Goal: Task Accomplishment & Management: Use online tool/utility

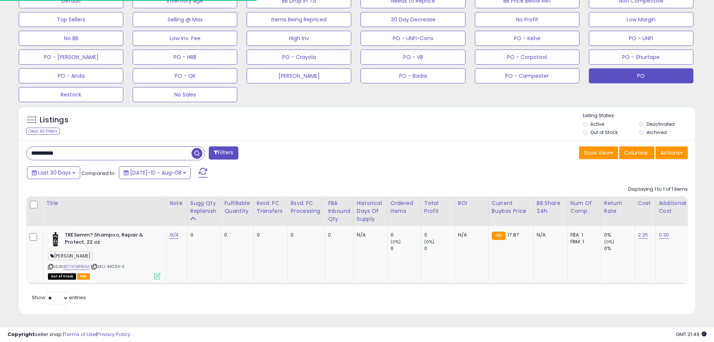
scroll to position [154, 393]
drag, startPoint x: 71, startPoint y: 147, endPoint x: 10, endPoint y: 141, distance: 61.4
click at [10, 141] on div "**********" at bounding box center [357, 56] width 707 height 534
type input "******"
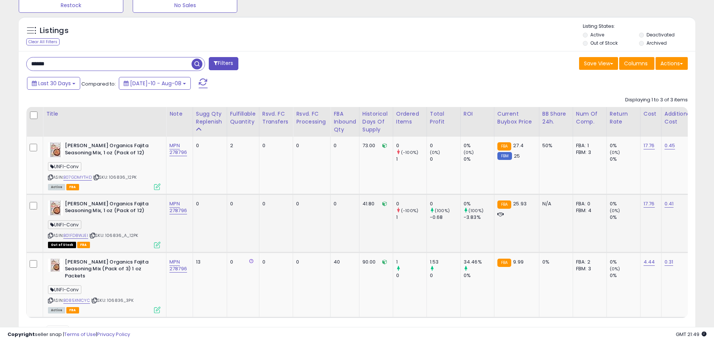
scroll to position [341, 0]
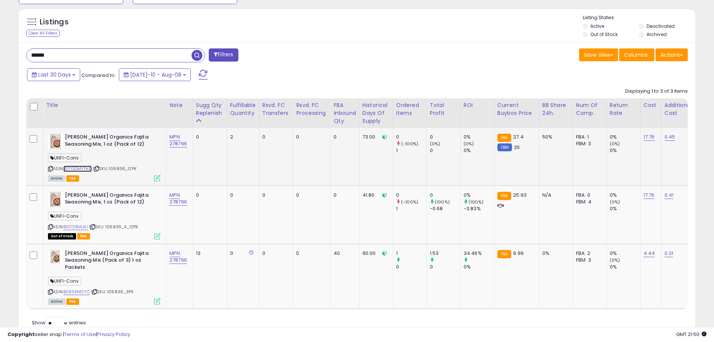
click at [84, 167] on link "B07GDMYTHD" at bounding box center [77, 168] width 29 height 6
click at [79, 226] on link "B01FD8WJEI" at bounding box center [75, 227] width 25 height 6
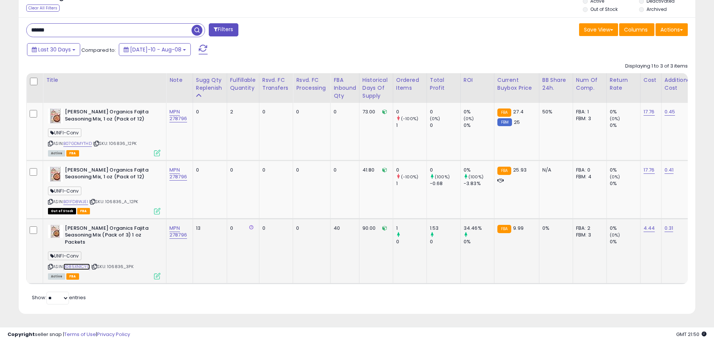
click at [87, 263] on link "B085XN1CYC" at bounding box center [76, 266] width 27 height 6
click at [650, 108] on link "17.76" at bounding box center [649, 112] width 11 height 8
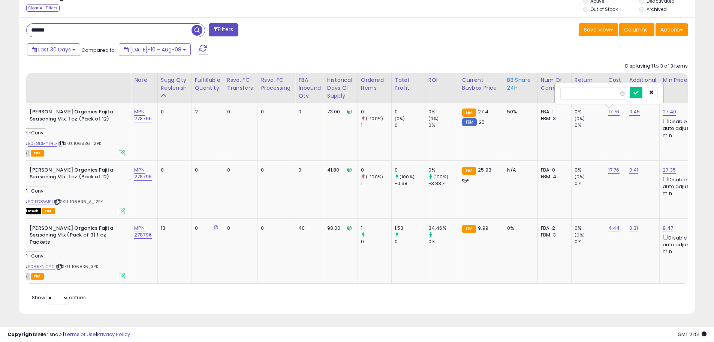
drag, startPoint x: 603, startPoint y: 88, endPoint x: 537, endPoint y: 88, distance: 65.6
click at [537, 88] on table "Title Note" at bounding box center [590, 178] width 1199 height 211
type input "*****"
click at [643, 88] on button "submit" at bounding box center [636, 92] width 13 height 11
click at [636, 166] on link "0.41" at bounding box center [634, 170] width 9 height 8
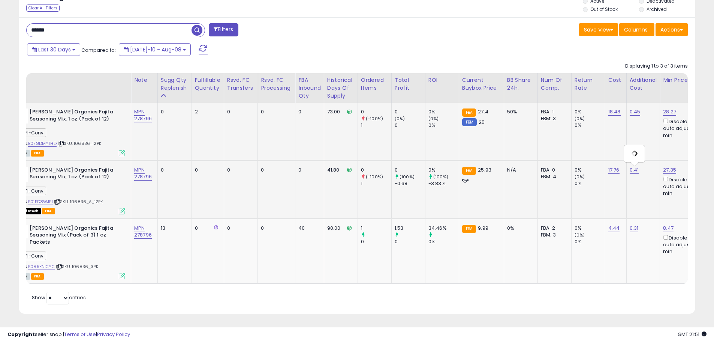
type input "****"
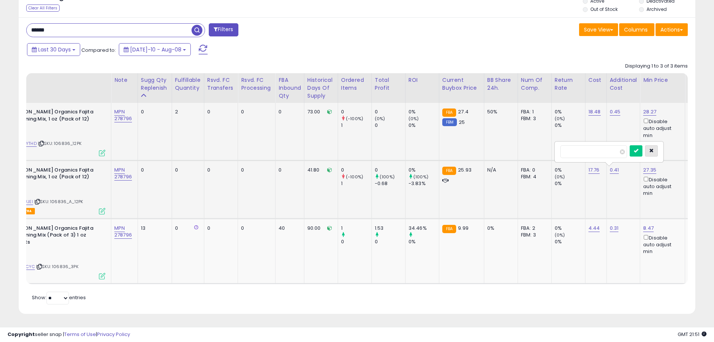
click at [654, 148] on icon "button" at bounding box center [652, 150] width 5 height 5
click at [594, 166] on link "17.76" at bounding box center [594, 170] width 11 height 8
click at [541, 147] on input "*****" at bounding box center [574, 151] width 67 height 13
type input "*****"
click at [619, 148] on icon "submit" at bounding box center [616, 150] width 5 height 5
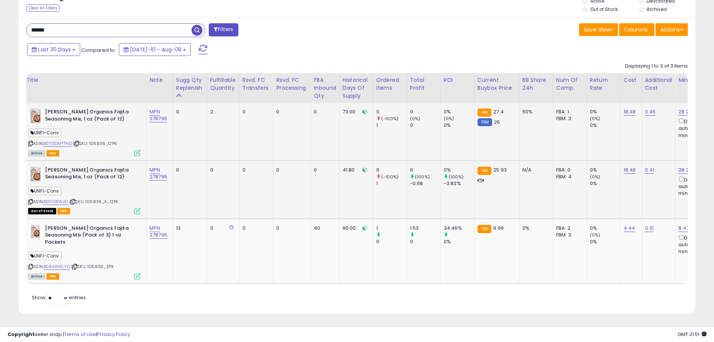
scroll to position [0, 0]
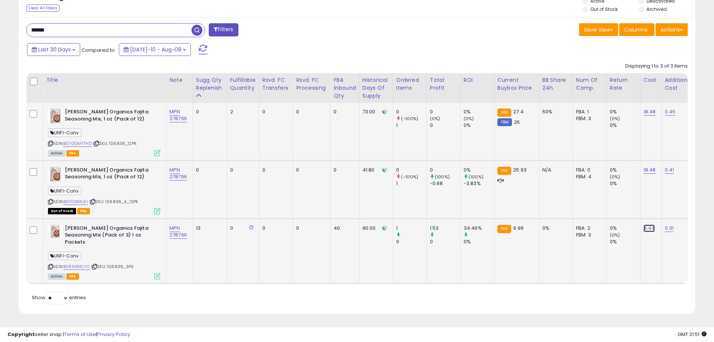
click at [653, 224] on link "4.44" at bounding box center [650, 228] width 12 height 8
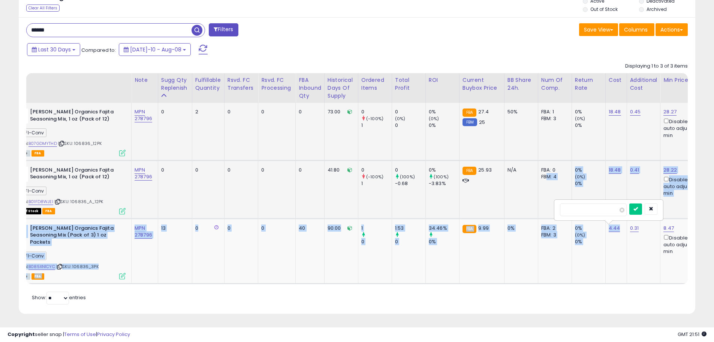
drag, startPoint x: 592, startPoint y: 198, endPoint x: 545, endPoint y: 197, distance: 47.7
click at [545, 197] on tbody "[PERSON_NAME] Organics Fajita Seasoning Mix, 1 oz (Pack of 12) UNFI-Conv ASIN: …" at bounding box center [591, 193] width 1199 height 180
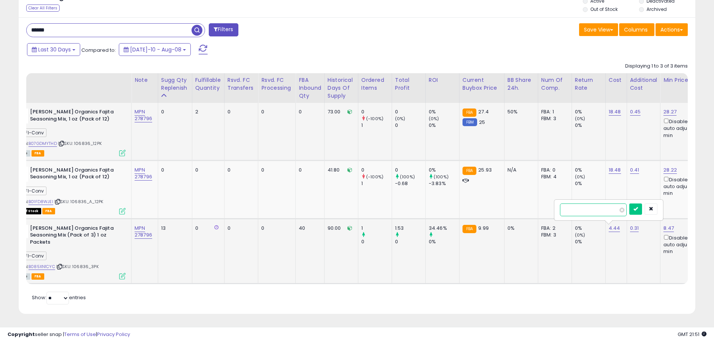
click at [581, 205] on input "****" at bounding box center [593, 209] width 67 height 13
drag, startPoint x: 563, startPoint y: 206, endPoint x: 557, endPoint y: 206, distance: 5.6
click at [557, 206] on div "****" at bounding box center [609, 210] width 108 height 20
type input "****"
click at [638, 206] on icon "submit" at bounding box center [636, 208] width 5 height 5
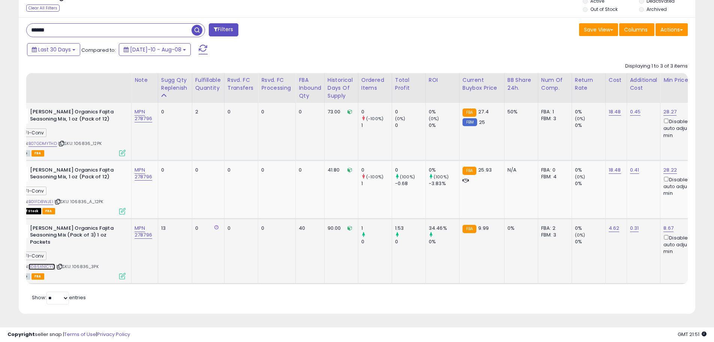
click at [52, 263] on link "B085XN1CYC" at bounding box center [42, 266] width 27 height 6
click at [612, 108] on link "18.48" at bounding box center [615, 112] width 12 height 8
drag, startPoint x: 584, startPoint y: 86, endPoint x: 530, endPoint y: 89, distance: 54.5
click at [530, 89] on table "Title Note" at bounding box center [591, 178] width 1200 height 211
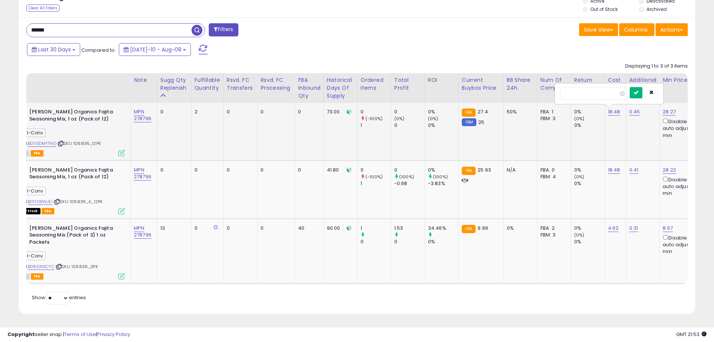
type input "*****"
click at [639, 90] on icon "submit" at bounding box center [636, 92] width 5 height 5
click at [616, 166] on link "18.48" at bounding box center [614, 170] width 12 height 8
drag, startPoint x: 588, startPoint y: 144, endPoint x: 539, endPoint y: 147, distance: 48.9
click at [539, 147] on tbody "[PERSON_NAME] Organics Fajita Seasoning Mix, 1 oz (Pack of 12) UNFI-Conv ASIN: …" at bounding box center [590, 193] width 1199 height 180
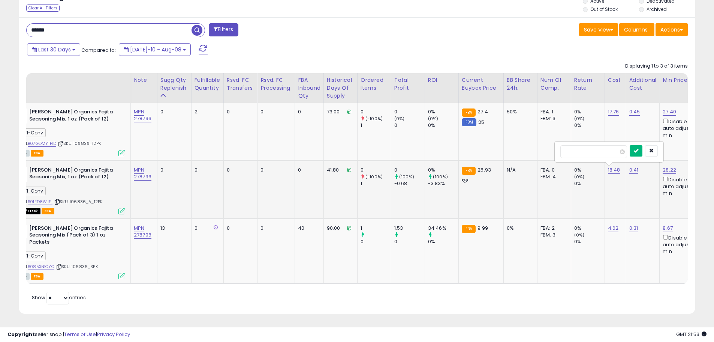
type input "*****"
click at [639, 148] on icon "submit" at bounding box center [636, 150] width 5 height 5
drag, startPoint x: 617, startPoint y: 164, endPoint x: 609, endPoint y: 162, distance: 8.7
click at [617, 166] on link "17.76" at bounding box center [613, 170] width 11 height 8
drag, startPoint x: 589, startPoint y: 146, endPoint x: 549, endPoint y: 146, distance: 39.8
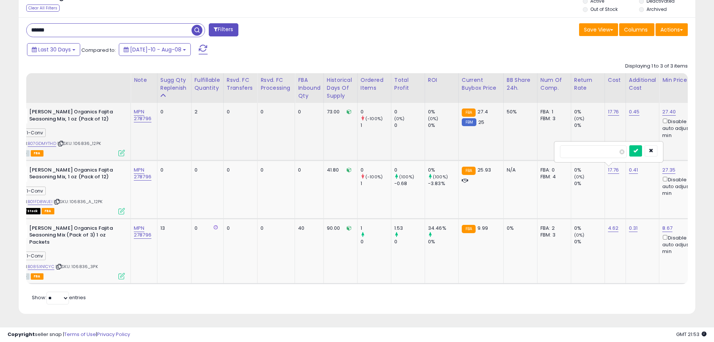
click at [549, 146] on tbody "[PERSON_NAME] Organics Fajita Seasoning Mix, 1 oz (Pack of 12) UNFI-Conv ASIN: …" at bounding box center [590, 193] width 1199 height 180
type input "*****"
click at [642, 148] on button "submit" at bounding box center [636, 150] width 13 height 11
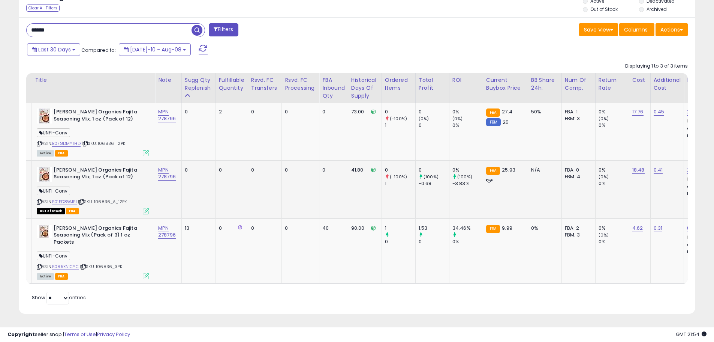
scroll to position [0, 0]
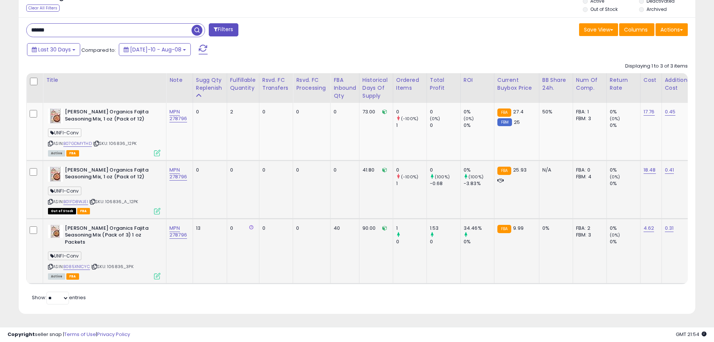
drag, startPoint x: 138, startPoint y: 260, endPoint x: 110, endPoint y: 262, distance: 28.6
click at [110, 262] on div "ASIN: B085XN1CYC | SKU: 106836_3PK Active FBA" at bounding box center [104, 252] width 113 height 54
copy span "106836_3PK"
click at [650, 224] on link "4.62" at bounding box center [649, 228] width 11 height 8
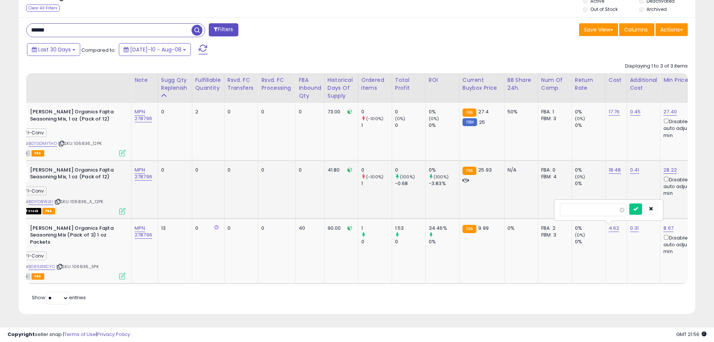
drag, startPoint x: 605, startPoint y: 206, endPoint x: 534, endPoint y: 208, distance: 70.9
click at [534, 207] on tbody "[PERSON_NAME] Organics Fajita Seasoning Mix, 1 oz (Pack of 12) UNFI-Conv ASIN: …" at bounding box center [591, 193] width 1199 height 180
type input "****"
click at [638, 206] on icon "submit" at bounding box center [636, 208] width 5 height 5
click at [616, 160] on td "18.48" at bounding box center [616, 189] width 21 height 58
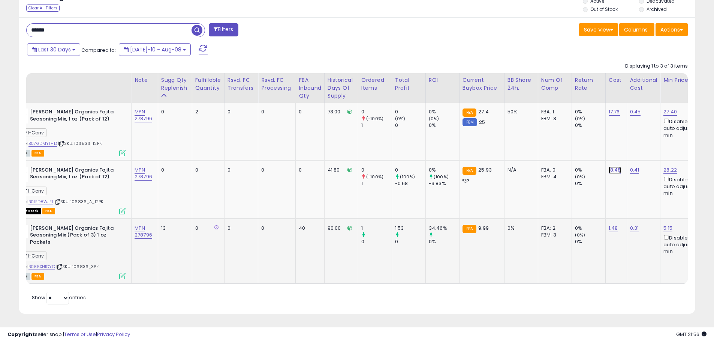
click at [615, 166] on link "18.48" at bounding box center [615, 170] width 12 height 8
drag, startPoint x: 578, startPoint y: 146, endPoint x: 548, endPoint y: 149, distance: 29.4
click at [548, 149] on tbody "[PERSON_NAME] Organics Fajita Seasoning Mix, 1 oz (Pack of 12) UNFI-Conv ASIN: …" at bounding box center [590, 193] width 1199 height 180
type input "*****"
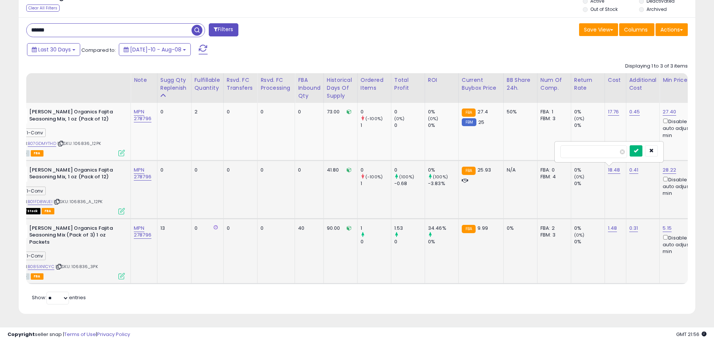
click at [643, 145] on button "submit" at bounding box center [636, 150] width 13 height 11
drag, startPoint x: 171, startPoint y: 18, endPoint x: 6, endPoint y: 23, distance: 164.7
paste input "text"
type input "******"
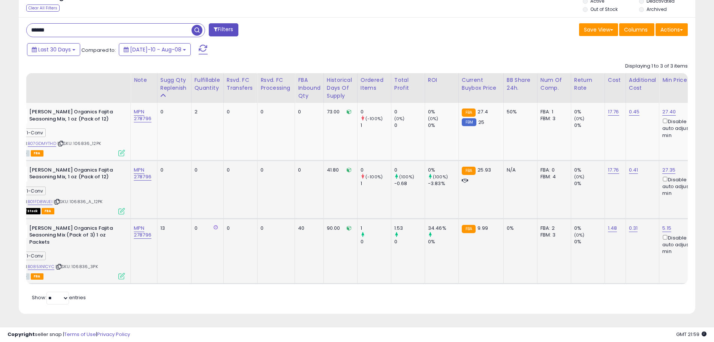
scroll to position [154, 396]
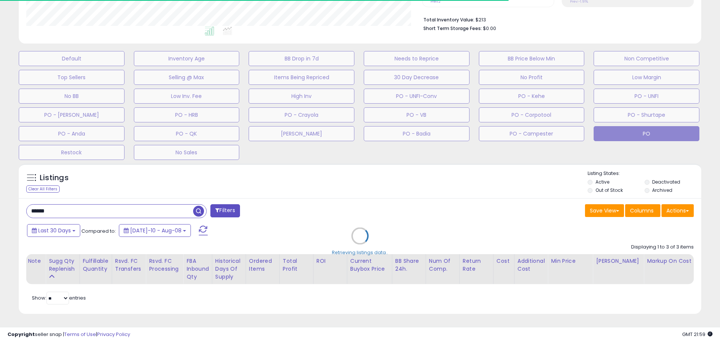
click at [48, 280] on div "Retrieving listings data.." at bounding box center [360, 241] width 694 height 163
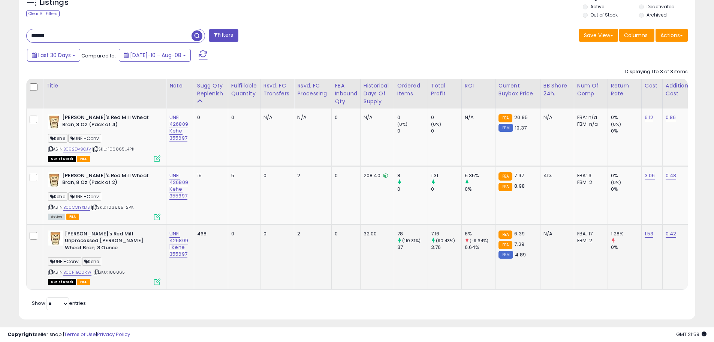
scroll to position [365, 0]
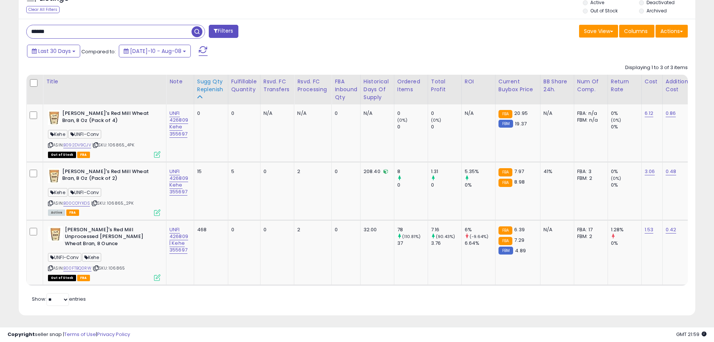
click at [205, 94] on div "Sugg Qty Replenish" at bounding box center [211, 90] width 28 height 24
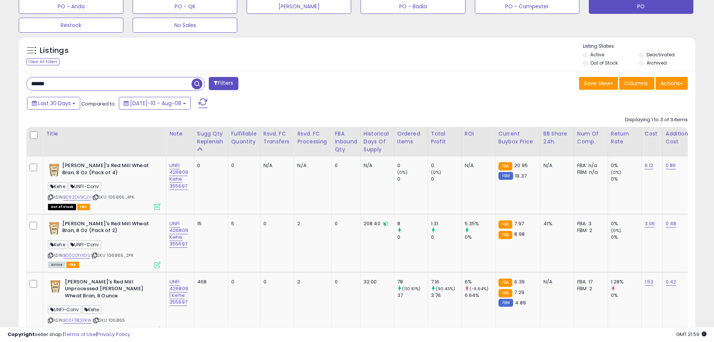
scroll to position [327, 0]
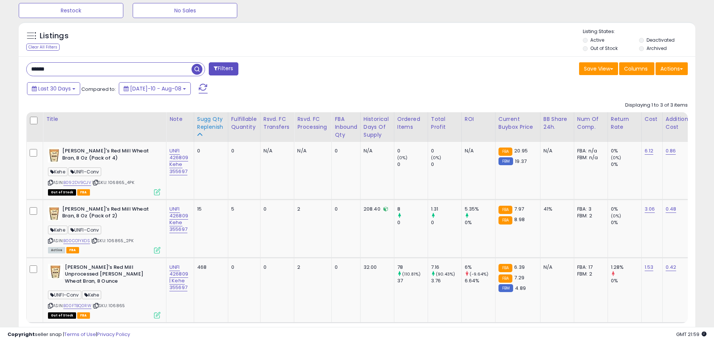
click at [220, 125] on div "Sugg Qty Replenish" at bounding box center [211, 123] width 28 height 16
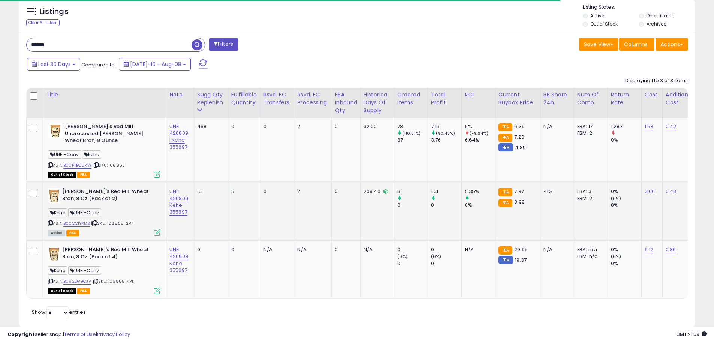
scroll to position [365, 0]
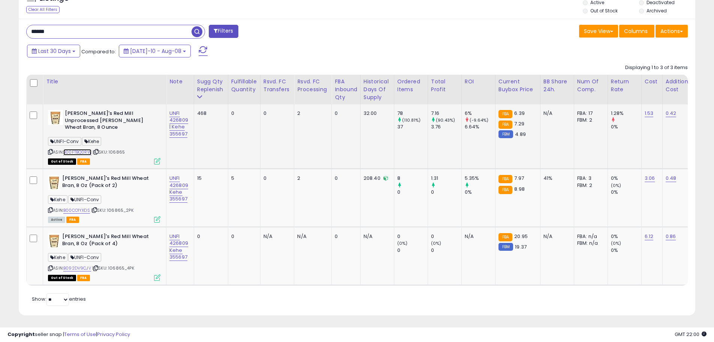
click at [81, 149] on link "B00FTBQ0RW" at bounding box center [77, 152] width 28 height 6
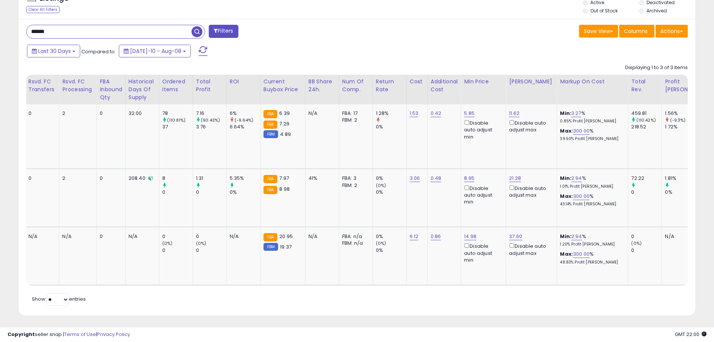
scroll to position [0, 242]
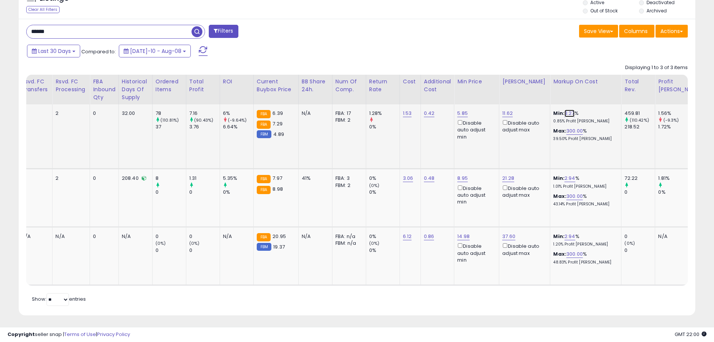
click at [565, 110] on link "3.27" at bounding box center [570, 114] width 10 height 8
drag, startPoint x: 514, startPoint y: 90, endPoint x: 498, endPoint y: 90, distance: 16.5
click at [498, 90] on table "Title Note" at bounding box center [384, 180] width 1200 height 211
type input "**"
click at [589, 89] on icon "submit" at bounding box center [586, 86] width 5 height 5
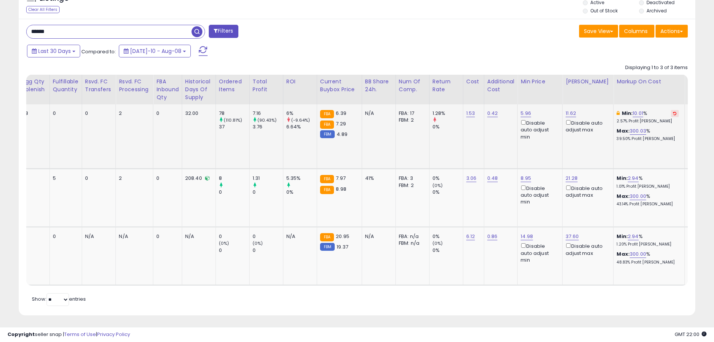
scroll to position [0, 81]
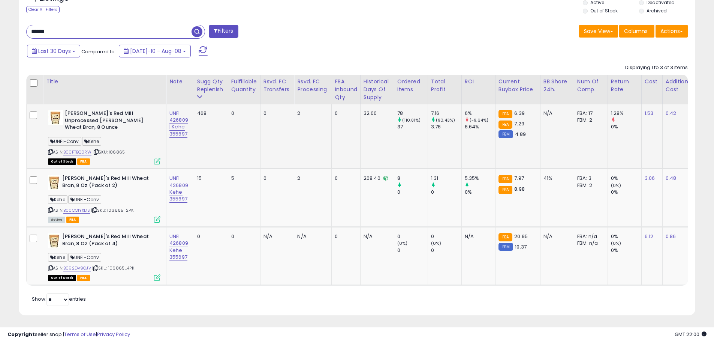
click at [122, 149] on span "| SKU: 106865" at bounding box center [109, 152] width 32 height 6
click at [86, 207] on link "B00CO1YXDS" at bounding box center [76, 210] width 27 height 6
click at [647, 113] on link "1.53" at bounding box center [649, 114] width 9 height 8
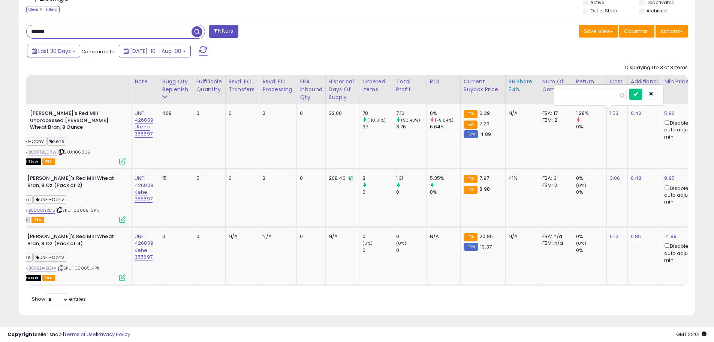
drag, startPoint x: 561, startPoint y: 94, endPoint x: 538, endPoint y: 94, distance: 22.5
click at [538, 94] on table "Title Note" at bounding box center [591, 180] width 1200 height 211
type input "****"
click at [638, 95] on icon "submit" at bounding box center [636, 94] width 5 height 5
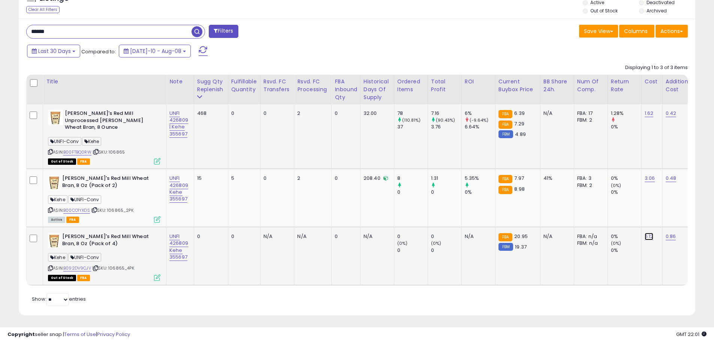
drag, startPoint x: 651, startPoint y: 229, endPoint x: 643, endPoint y: 227, distance: 7.7
click at [651, 233] on link "6.12" at bounding box center [649, 237] width 9 height 8
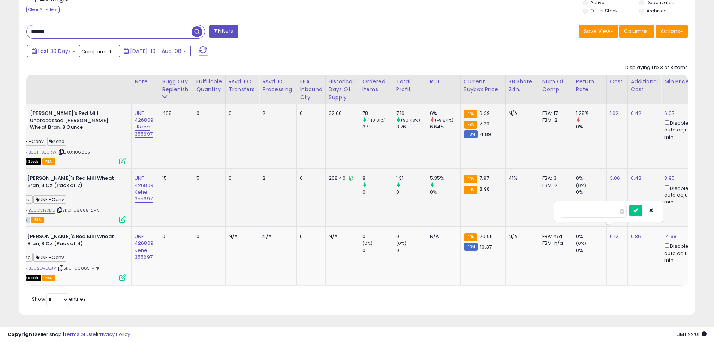
drag, startPoint x: 578, startPoint y: 210, endPoint x: 553, endPoint y: 212, distance: 25.2
click at [553, 212] on tbody "[PERSON_NAME]'s Red Mill Unprocessed [PERSON_NAME] Wheat Bran, 8 Ounce UNFI-Con…" at bounding box center [592, 194] width 1200 height 180
type input "****"
click at [638, 211] on icon "submit" at bounding box center [636, 210] width 5 height 5
click at [618, 174] on link "3.06" at bounding box center [615, 178] width 11 height 8
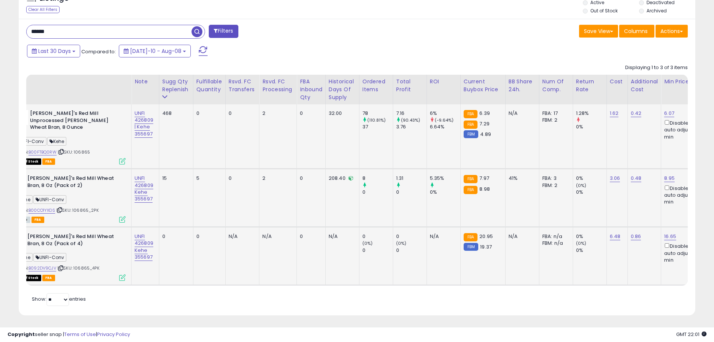
scroll to position [0, 36]
drag, startPoint x: 564, startPoint y: 150, endPoint x: 540, endPoint y: 153, distance: 24.2
click at [543, 152] on tbody "[PERSON_NAME]'s Red Mill Unprocessed [PERSON_NAME] Wheat Bran, 8 Ounce UNFI-Con…" at bounding box center [591, 194] width 1200 height 180
type input "****"
click at [638, 152] on icon "submit" at bounding box center [636, 152] width 5 height 5
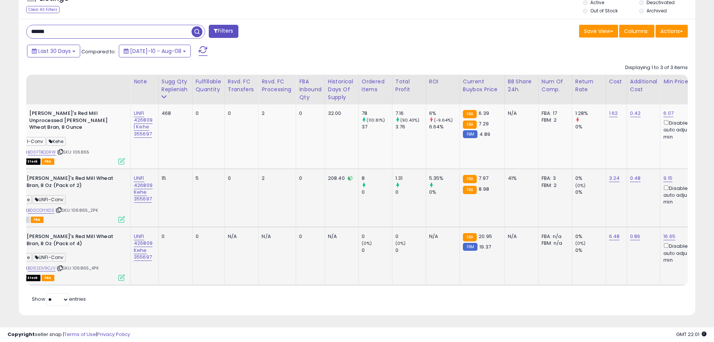
scroll to position [0, 0]
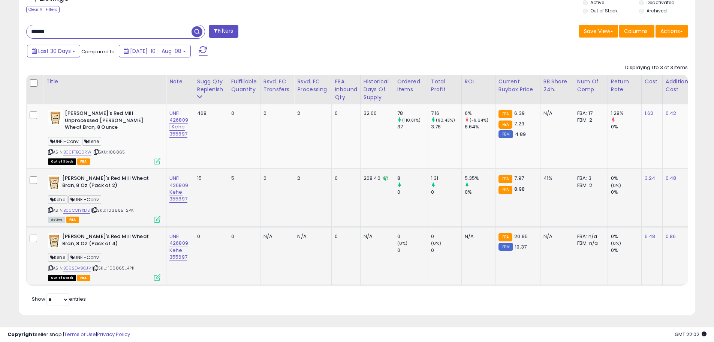
drag, startPoint x: 142, startPoint y: 197, endPoint x: 95, endPoint y: 205, distance: 48.0
click at [141, 198] on div "Kehe UNFI-Conv" at bounding box center [104, 200] width 113 height 10
click at [88, 207] on link "B00CO1YXDS" at bounding box center [76, 210] width 27 height 6
click at [86, 265] on link "B092DV9CJV" at bounding box center [77, 268] width 28 height 6
click at [87, 265] on link "B092DV9CJV" at bounding box center [77, 268] width 28 height 6
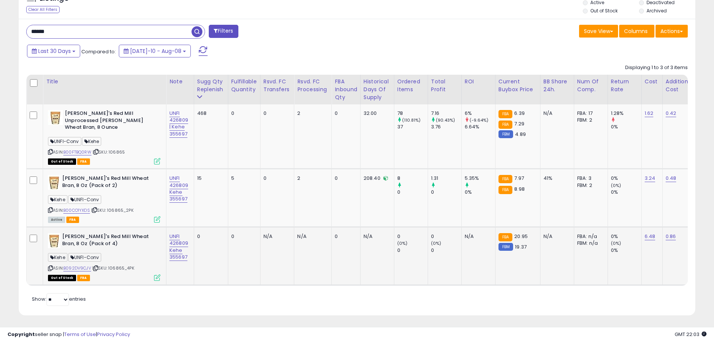
drag, startPoint x: 123, startPoint y: 264, endPoint x: 110, endPoint y: 262, distance: 12.5
click at [110, 262] on div "ASIN: B092DV9CJV | SKU: 106865_4PK Out of Stock FBA" at bounding box center [104, 256] width 113 height 47
click at [118, 149] on span "| SKU: 106865" at bounding box center [109, 152] width 32 height 6
copy span "106865"
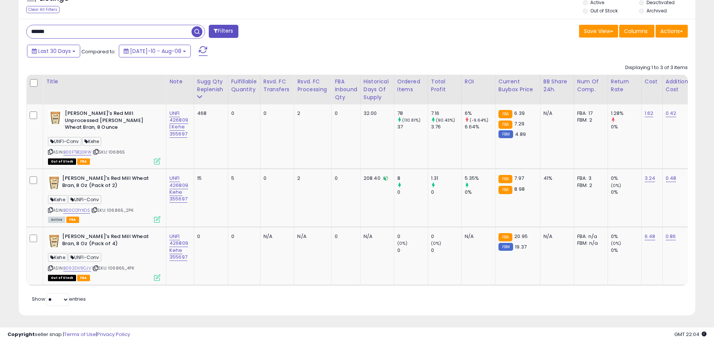
drag, startPoint x: 95, startPoint y: 32, endPoint x: 27, endPoint y: 32, distance: 67.5
click at [27, 32] on input "******" at bounding box center [109, 31] width 165 height 13
paste input "text"
type input "******"
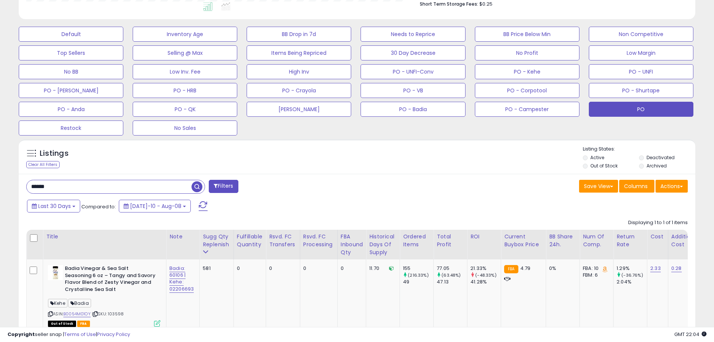
scroll to position [228, 0]
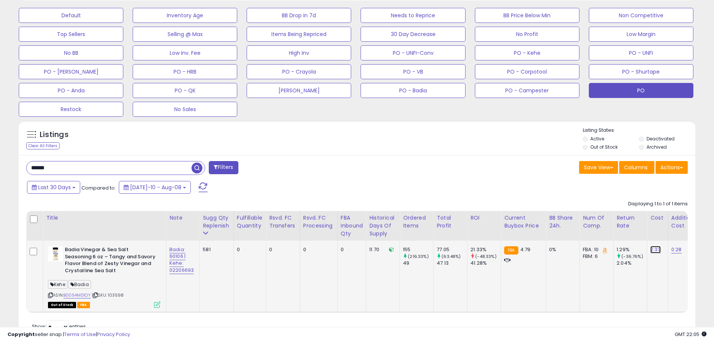
click at [656, 250] on link "2.33" at bounding box center [656, 250] width 11 height 8
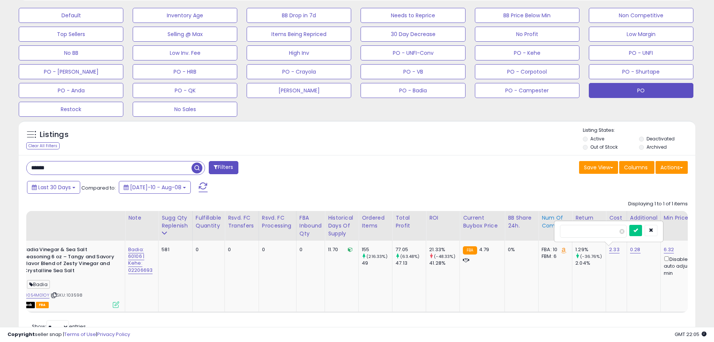
drag, startPoint x: 598, startPoint y: 231, endPoint x: 551, endPoint y: 231, distance: 47.6
click at [551, 231] on table "Title Note" at bounding box center [588, 262] width 1206 height 102
type input "*"
type input "****"
click at [638, 231] on icon "submit" at bounding box center [636, 230] width 5 height 5
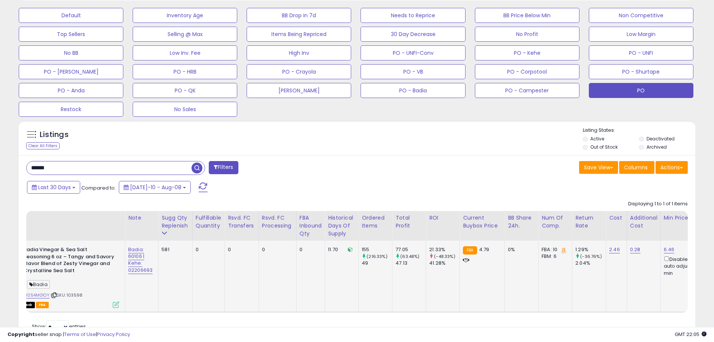
scroll to position [0, 0]
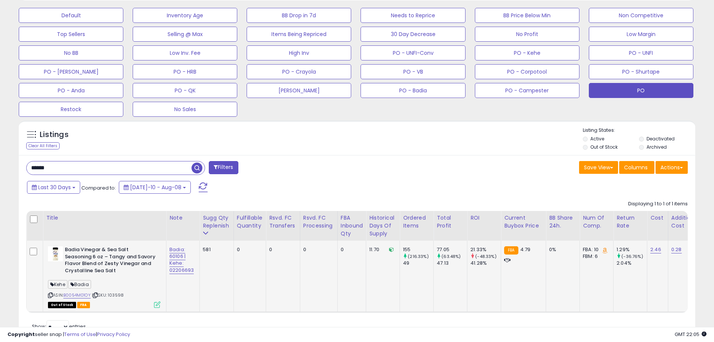
drag, startPoint x: 117, startPoint y: 167, endPoint x: 15, endPoint y: 167, distance: 102.0
click at [15, 167] on div "Listings Clear All Filters" at bounding box center [357, 234] width 688 height 235
paste input "text"
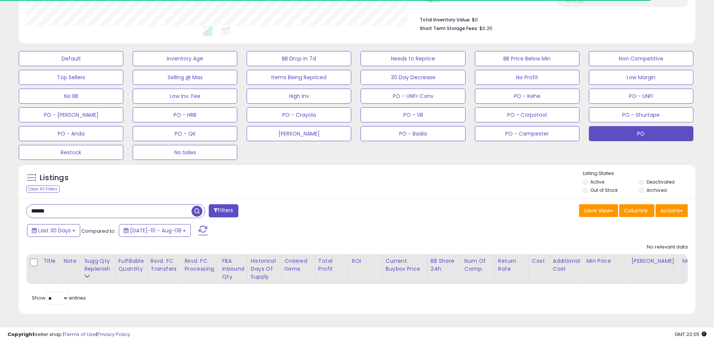
scroll to position [154, 393]
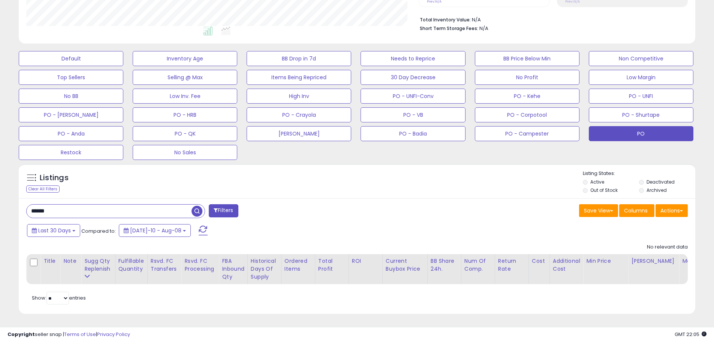
drag, startPoint x: 87, startPoint y: 196, endPoint x: 11, endPoint y: 192, distance: 76.6
click at [11, 192] on div "**********" at bounding box center [357, 85] width 707 height 476
drag, startPoint x: 69, startPoint y: 208, endPoint x: 5, endPoint y: 203, distance: 64.3
click at [5, 204] on div "**********" at bounding box center [357, 85] width 707 height 476
paste input "text"
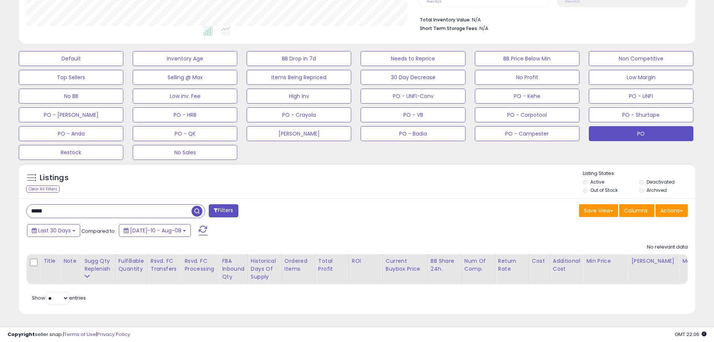
type input "*****"
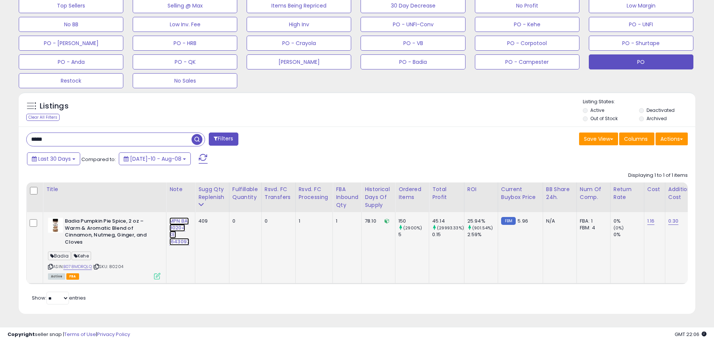
click at [178, 224] on link "MPN BA: 80204 KE: 1643097" at bounding box center [180, 231] width 20 height 28
type input "**********"
click at [213, 199] on icon "submit" at bounding box center [212, 201] width 5 height 5
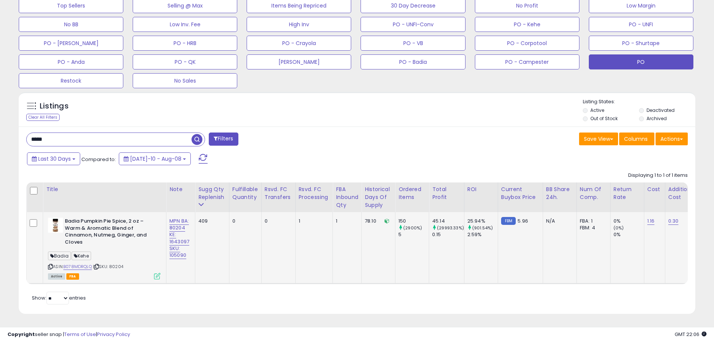
click at [194, 236] on td "MPN BA: 80204 KE: 1643097 SKU: 105090" at bounding box center [181, 247] width 29 height 71
click at [117, 263] on span "| SKU: 80204" at bounding box center [108, 266] width 30 height 6
copy span "80204"
drag, startPoint x: 89, startPoint y: 130, endPoint x: 6, endPoint y: 130, distance: 82.1
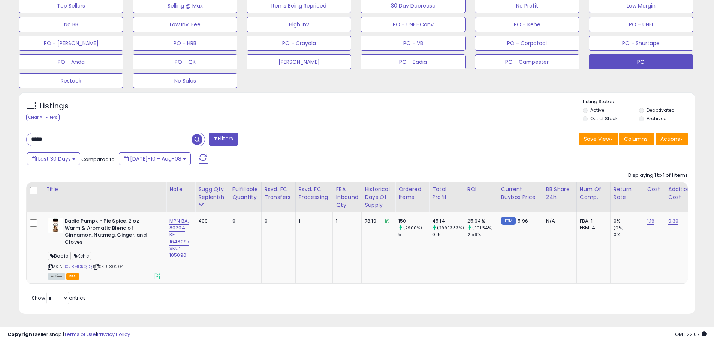
click at [6, 130] on div "**********" at bounding box center [357, 49] width 707 height 548
paste input "*"
type input "******"
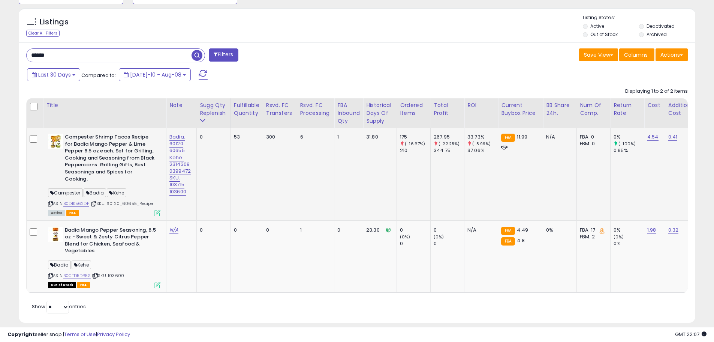
scroll to position [154, 393]
click at [133, 303] on div "Show: ** ** entries" at bounding box center [108, 306] width 165 height 13
click at [145, 237] on b "Badia Mango Pepper Seasoning, 6.5 oz - Sweet & Zesty Citrus Pepper Blend for Ch…" at bounding box center [110, 242] width 91 height 30
drag, startPoint x: 142, startPoint y: 237, endPoint x: 98, endPoint y: 226, distance: 45.2
click at [81, 227] on b "Badia Mango Pepper Seasoning, 6.5 oz - Sweet & Zesty Citrus Pepper Blend for Ch…" at bounding box center [110, 242] width 91 height 30
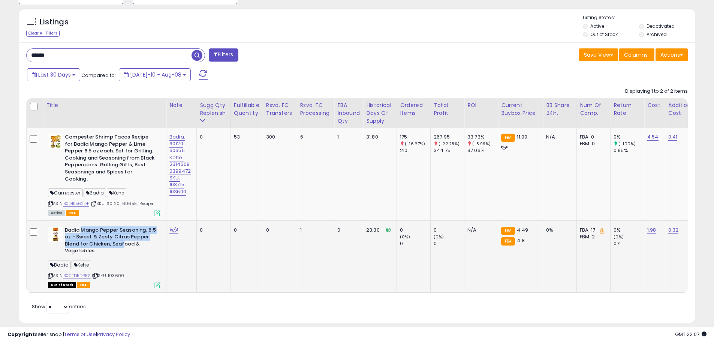
drag, startPoint x: 114, startPoint y: 229, endPoint x: 118, endPoint y: 230, distance: 3.9
click at [114, 230] on b "Badia Mango Pepper Seasoning, 6.5 oz - Sweet & Zesty Citrus Pepper Blend for Ch…" at bounding box center [110, 242] width 91 height 30
click at [239, 251] on td "0" at bounding box center [247, 256] width 32 height 72
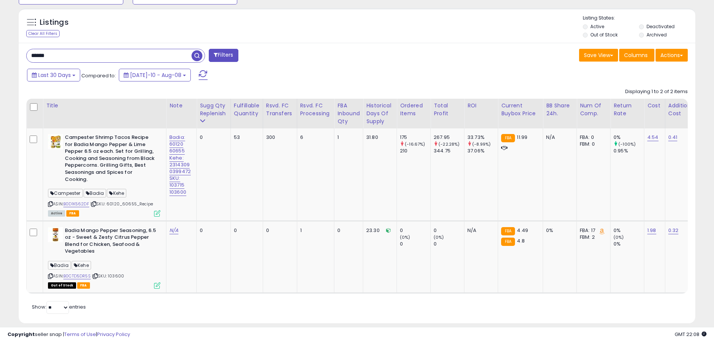
scroll to position [341, 0]
drag, startPoint x: 72, startPoint y: 57, endPoint x: 64, endPoint y: 57, distance: 7.9
click at [64, 57] on input "******" at bounding box center [109, 55] width 165 height 13
click at [56, 144] on img at bounding box center [55, 141] width 15 height 15
click at [651, 136] on link "4.54" at bounding box center [653, 137] width 11 height 8
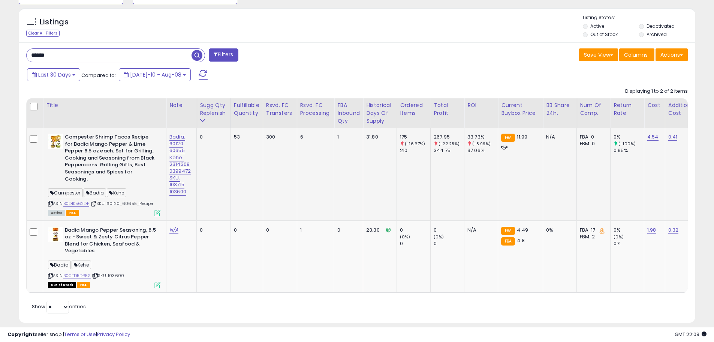
scroll to position [0, 38]
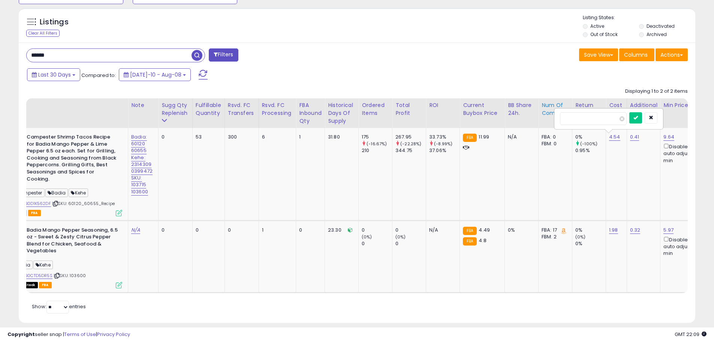
drag, startPoint x: 591, startPoint y: 117, endPoint x: 541, endPoint y: 117, distance: 50.6
click at [541, 117] on table "Title Note" at bounding box center [589, 195] width 1203 height 195
type input "****"
click at [638, 119] on icon "submit" at bounding box center [636, 117] width 5 height 5
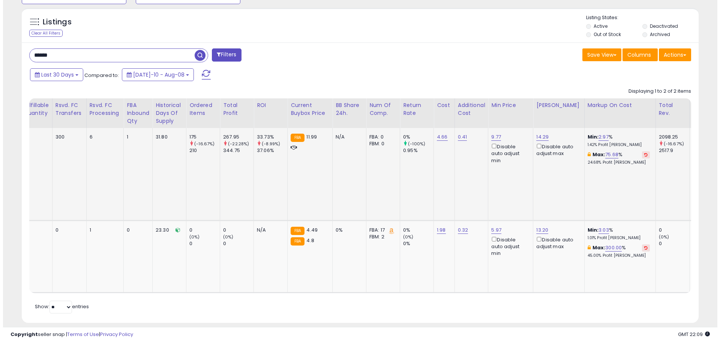
scroll to position [0, 0]
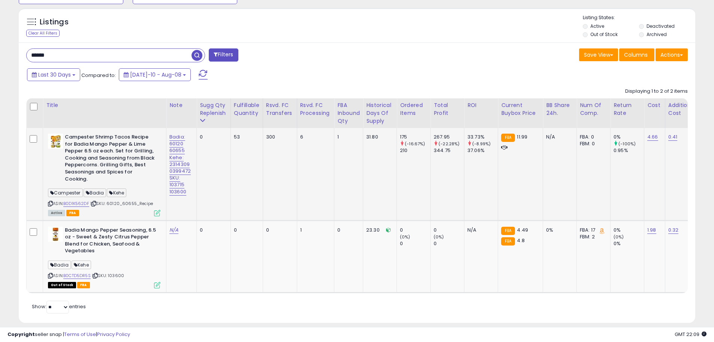
click at [162, 207] on td "Campester Shrimp Tacos Recipe for Badia Mango Pepper & Lime Pepper 6.5 oz each.…" at bounding box center [104, 174] width 123 height 92
click at [160, 210] on icon at bounding box center [157, 213] width 6 height 6
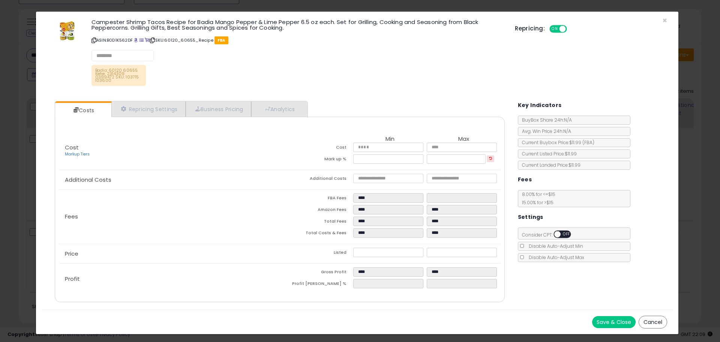
select select "**********"
click at [157, 111] on link "Repricing Settings" at bounding box center [148, 109] width 74 height 15
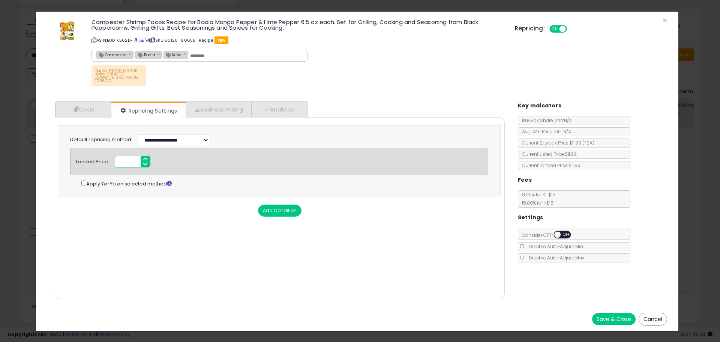
click at [123, 161] on input "*****" at bounding box center [133, 162] width 36 height 12
click at [122, 161] on input "*****" at bounding box center [133, 162] width 36 height 12
click at [122, 168] on div "Landed Price: *****" at bounding box center [279, 161] width 418 height 27
click at [220, 266] on div "Cost Markup Tiers Min Max Cost **** **** Mark up % **** ***** Additional Costs …" at bounding box center [280, 208] width 450 height 182
click at [665, 21] on span "×" at bounding box center [664, 20] width 5 height 11
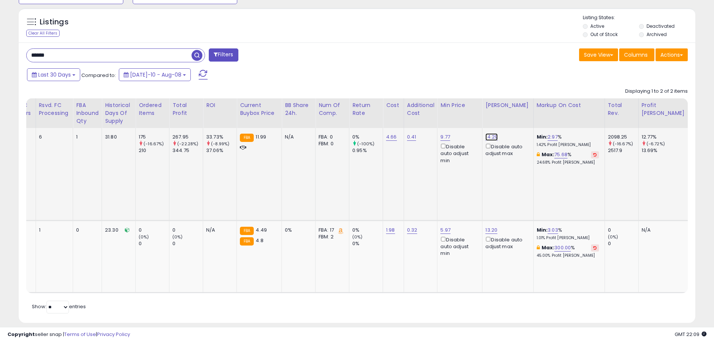
click at [492, 134] on link "14.29" at bounding box center [492, 137] width 12 height 8
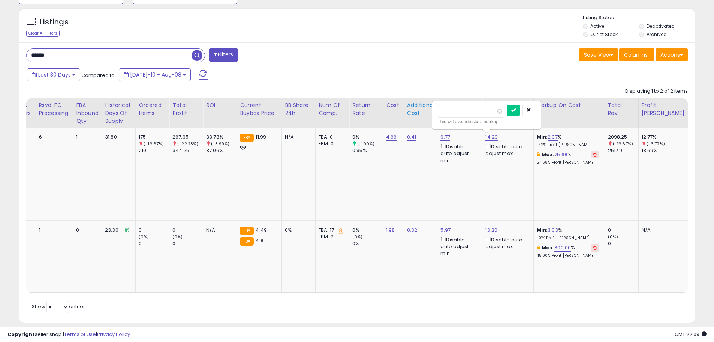
drag, startPoint x: 471, startPoint y: 109, endPoint x: 429, endPoint y: 109, distance: 41.6
click at [429, 109] on table "Title Note" at bounding box center [366, 195] width 1203 height 195
type input "*****"
click at [520, 113] on button "submit" at bounding box center [513, 110] width 13 height 11
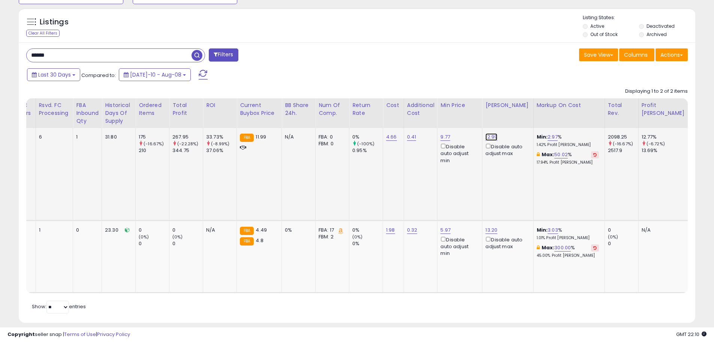
click at [492, 138] on link "12.99" at bounding box center [492, 137] width 12 height 8
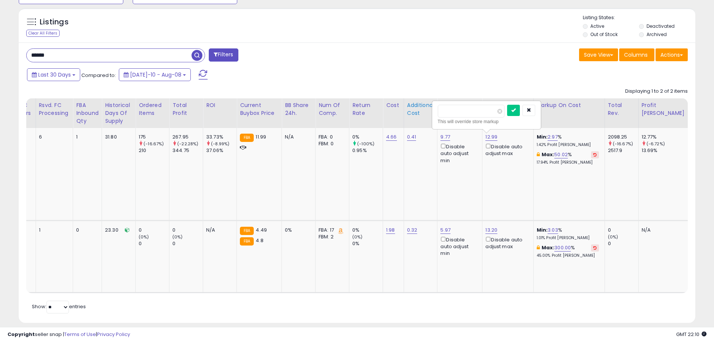
drag, startPoint x: 478, startPoint y: 113, endPoint x: 423, endPoint y: 109, distance: 54.5
click at [423, 109] on table "Title Note" at bounding box center [366, 195] width 1203 height 195
type input "***"
click at [520, 113] on button "submit" at bounding box center [513, 110] width 13 height 11
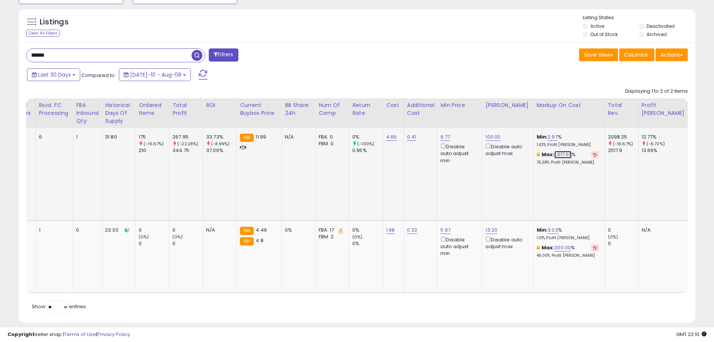
click at [562, 154] on link "1,617.60" at bounding box center [563, 155] width 17 height 8
drag, startPoint x: 558, startPoint y: 152, endPoint x: 546, endPoint y: 144, distance: 14.6
click at [558, 152] on link "1,617.60" at bounding box center [563, 155] width 17 height 8
drag, startPoint x: 538, startPoint y: 131, endPoint x: 517, endPoint y: 131, distance: 21.0
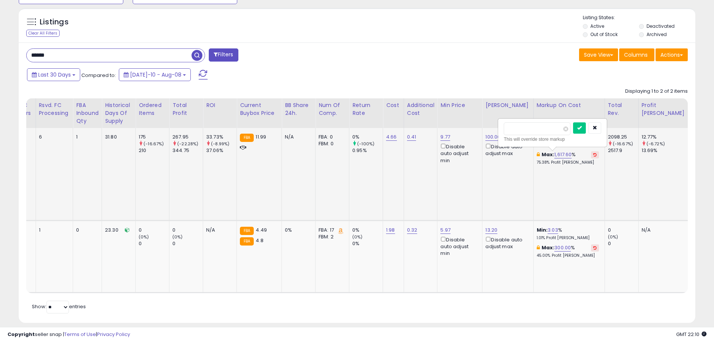
click at [517, 131] on input "number" at bounding box center [537, 128] width 67 height 13
type input "***"
click at [582, 127] on icon "submit" at bounding box center [580, 127] width 5 height 5
click at [494, 137] on link "16.80" at bounding box center [492, 137] width 12 height 8
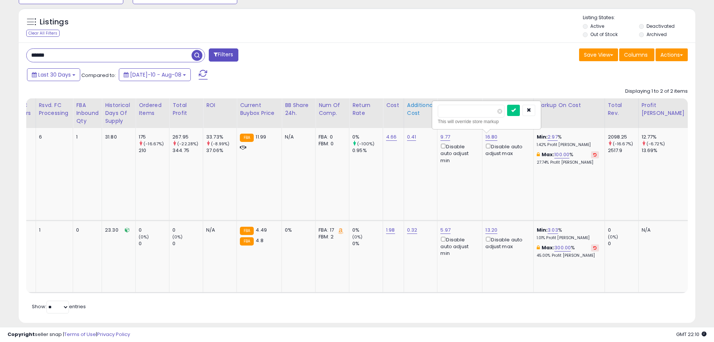
drag, startPoint x: 441, startPoint y: 110, endPoint x: 429, endPoint y: 107, distance: 12.7
click at [428, 108] on table "Title Note" at bounding box center [366, 195] width 1203 height 195
type input "*****"
click at [520, 111] on button "submit" at bounding box center [513, 110] width 13 height 11
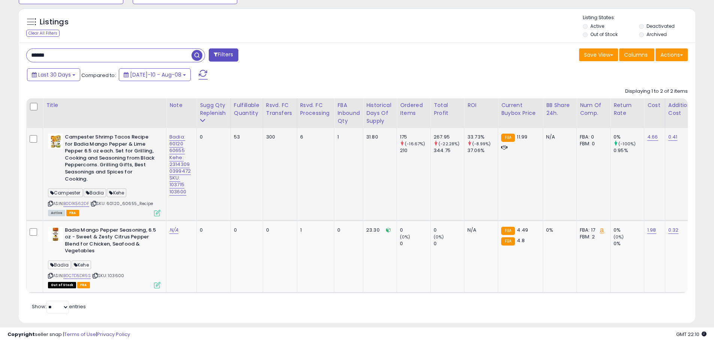
click at [157, 210] on icon at bounding box center [157, 213] width 6 height 6
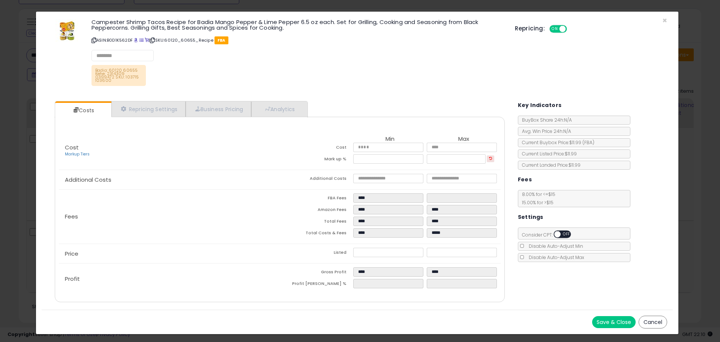
select select "**********"
click at [169, 115] on link "Repricing Settings" at bounding box center [148, 109] width 74 height 15
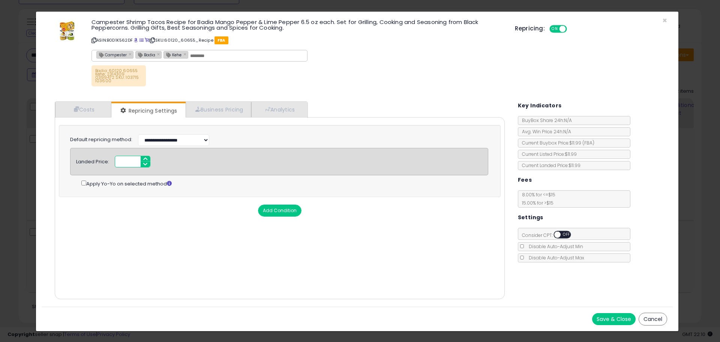
drag, startPoint x: 123, startPoint y: 161, endPoint x: 117, endPoint y: 161, distance: 6.0
click at [117, 161] on input "*****" at bounding box center [133, 162] width 36 height 12
type input "*****"
click at [609, 316] on button "Save & Close" at bounding box center [614, 319] width 44 height 12
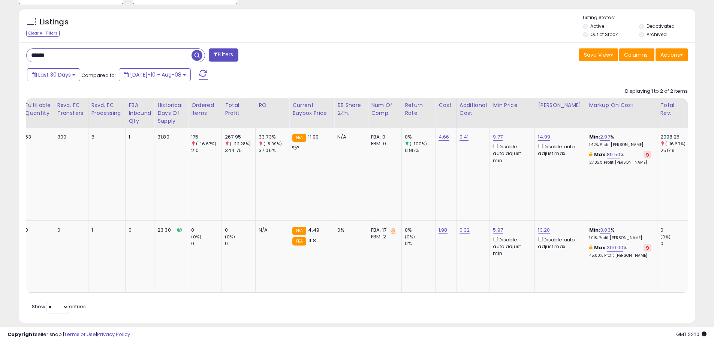
scroll to position [0, 210]
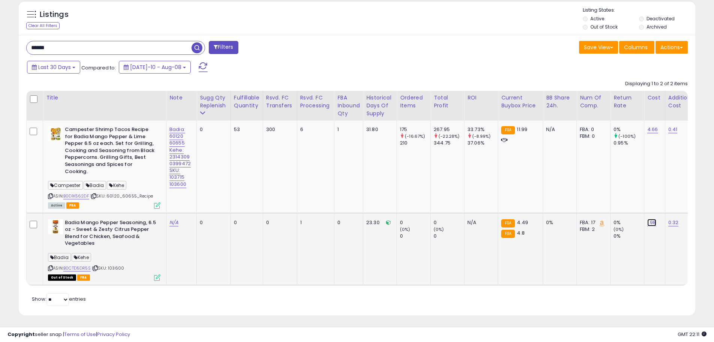
click at [653, 219] on link "1.98" at bounding box center [652, 223] width 9 height 8
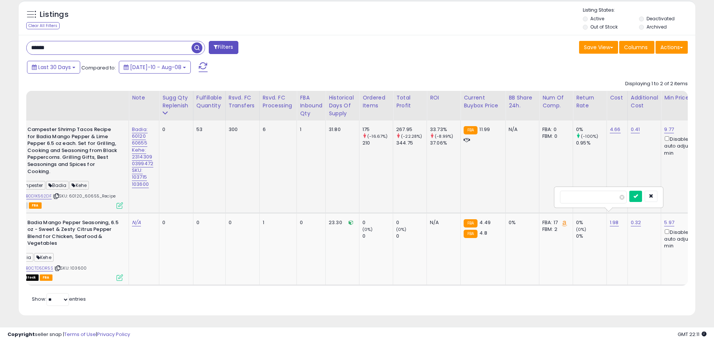
drag, startPoint x: 598, startPoint y: 196, endPoint x: 539, endPoint y: 198, distance: 58.9
click at [539, 198] on tbody "Campester Shrimp Tacos Recipe for Badia Mango Pepper & Lime Pepper 6.5 oz each.…" at bounding box center [590, 202] width 1203 height 164
type input "****"
drag, startPoint x: 648, startPoint y: 193, endPoint x: 636, endPoint y: 194, distance: 11.4
click at [642, 193] on button "submit" at bounding box center [636, 196] width 13 height 11
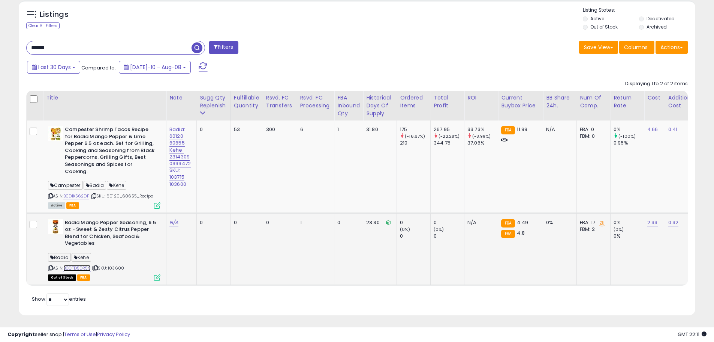
click at [85, 265] on link "B0CTD5DR5S" at bounding box center [76, 268] width 27 height 6
click at [171, 219] on td "N/A" at bounding box center [182, 249] width 30 height 72
click at [172, 219] on link "N/A" at bounding box center [174, 223] width 9 height 8
type input "**********"
click at [198, 197] on icon "submit" at bounding box center [195, 196] width 5 height 5
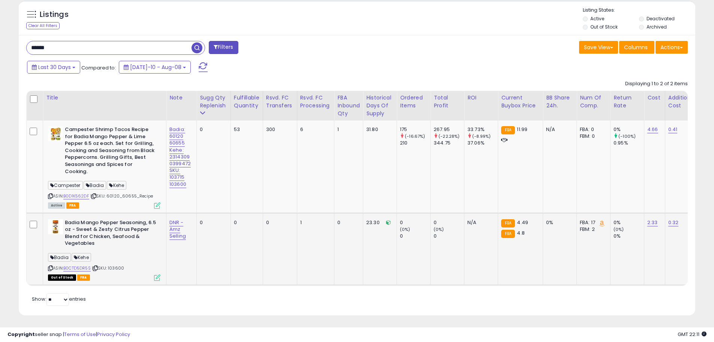
click at [227, 268] on td "0" at bounding box center [214, 249] width 34 height 72
click at [249, 182] on td "53" at bounding box center [247, 166] width 32 height 92
drag, startPoint x: 285, startPoint y: 240, endPoint x: 219, endPoint y: 240, distance: 65.6
click at [219, 240] on tr "Badia Mango Pepper Seasoning, 6.5 oz - Sweet & Zesty Citrus Pepper Blend for Ch…" at bounding box center [628, 249] width 1203 height 72
click at [252, 266] on td "0" at bounding box center [247, 249] width 32 height 72
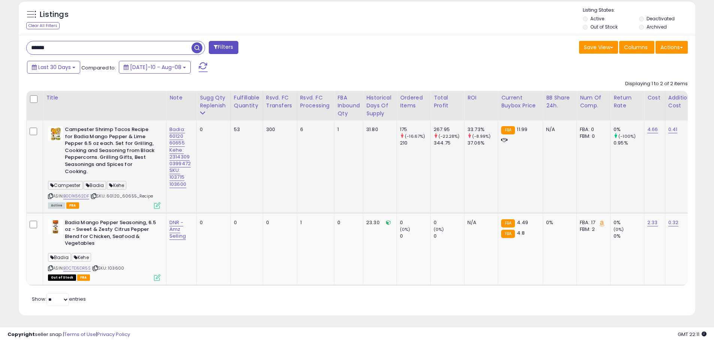
click at [276, 179] on td "300" at bounding box center [280, 166] width 34 height 92
drag, startPoint x: 324, startPoint y: 175, endPoint x: 271, endPoint y: 171, distance: 52.7
click at [271, 171] on tr "Campester Shrimp Tacos Recipe for Badia Mango Pepper & Lime Pepper 6.5 oz each.…" at bounding box center [628, 166] width 1203 height 92
drag, startPoint x: 318, startPoint y: 181, endPoint x: 322, endPoint y: 181, distance: 4.1
click at [318, 181] on td "6" at bounding box center [316, 166] width 38 height 92
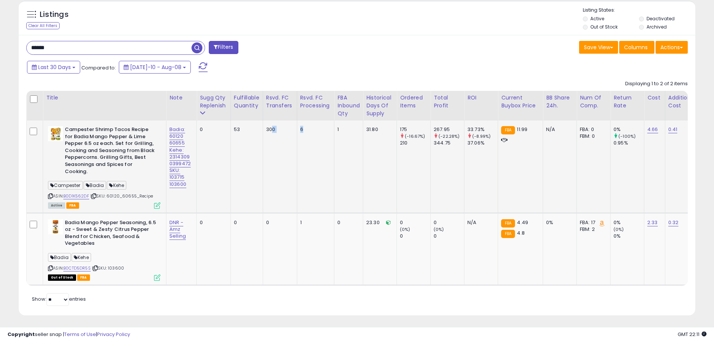
click at [323, 180] on td "6" at bounding box center [316, 166] width 38 height 92
drag, startPoint x: 154, startPoint y: 189, endPoint x: 109, endPoint y: 191, distance: 45.4
click at [109, 191] on div "ASIN: B0D1K562DF | SKU: 60120_60655_Recipe Active FBA" at bounding box center [104, 167] width 113 height 82
copy span "60120_60655_Recipe"
drag, startPoint x: 70, startPoint y: 49, endPoint x: 18, endPoint y: 48, distance: 51.4
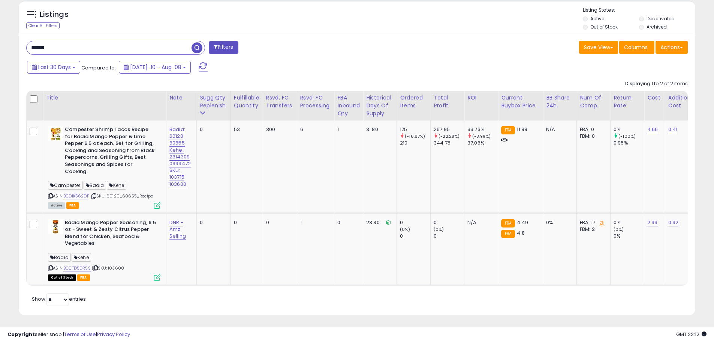
click at [17, 48] on div "Listings Clear All Filters" at bounding box center [357, 161] width 688 height 328
paste input "text"
type input "******"
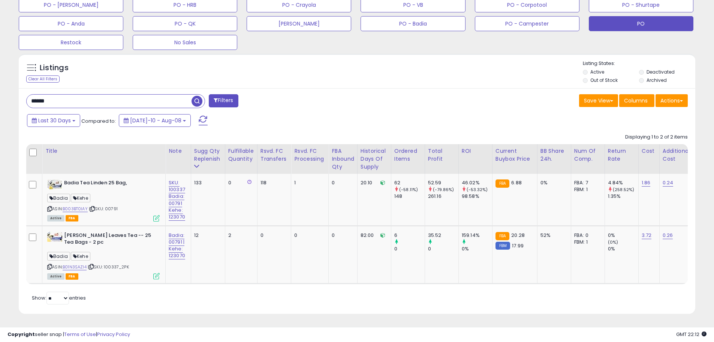
scroll to position [0, 0]
click at [129, 264] on div "ASIN: B01N3SAZI4 | SKU: 100337_2PK Active FBA" at bounding box center [104, 255] width 113 height 47
click at [647, 179] on link "1.86" at bounding box center [647, 183] width 9 height 8
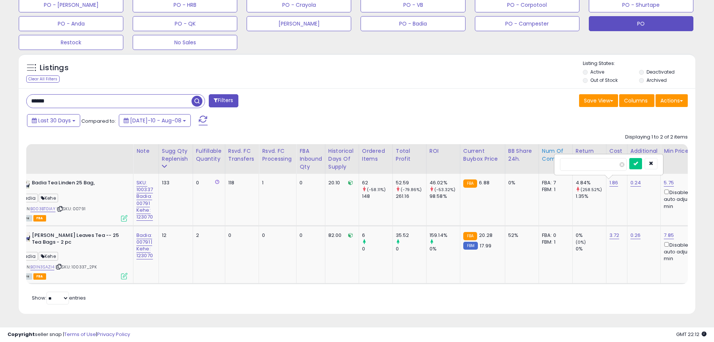
drag, startPoint x: 601, startPoint y: 159, endPoint x: 541, endPoint y: 159, distance: 59.6
click at [541, 159] on table "Title Note" at bounding box center [592, 214] width 1198 height 140
type input "****"
click at [642, 158] on button "submit" at bounding box center [636, 163] width 13 height 11
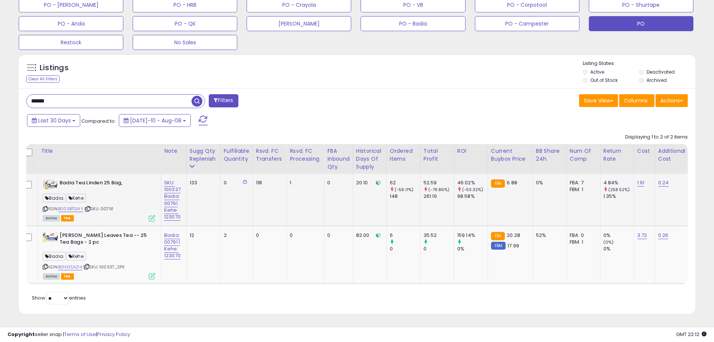
scroll to position [0, 0]
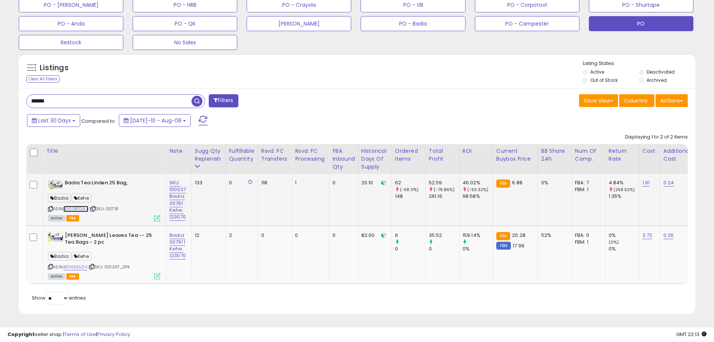
click at [86, 206] on link "B003BT0IAY" at bounding box center [75, 209] width 25 height 6
drag, startPoint x: 650, startPoint y: 230, endPoint x: 646, endPoint y: 230, distance: 4.1
click at [650, 231] on link "3.72" at bounding box center [648, 235] width 10 height 8
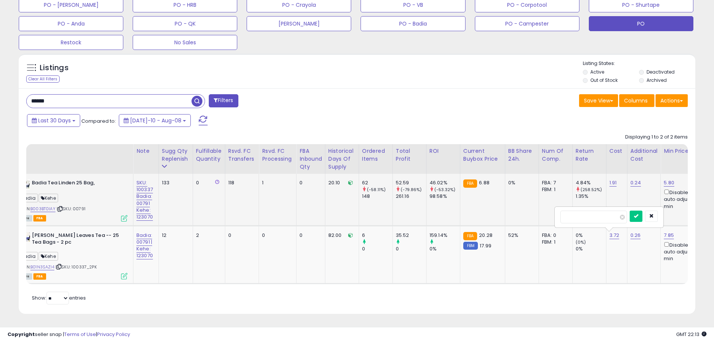
drag, startPoint x: 600, startPoint y: 209, endPoint x: 539, endPoint y: 209, distance: 60.8
click at [539, 209] on tbody "Badia Tea Linden 25 Bag, [PERSON_NAME] ASIN: B003BT0IAY | SKU: 00791 Active FBA…" at bounding box center [593, 229] width 1198 height 110
type input "****"
drag, startPoint x: 644, startPoint y: 209, endPoint x: 603, endPoint y: 200, distance: 41.9
click at [643, 210] on button "submit" at bounding box center [636, 215] width 13 height 11
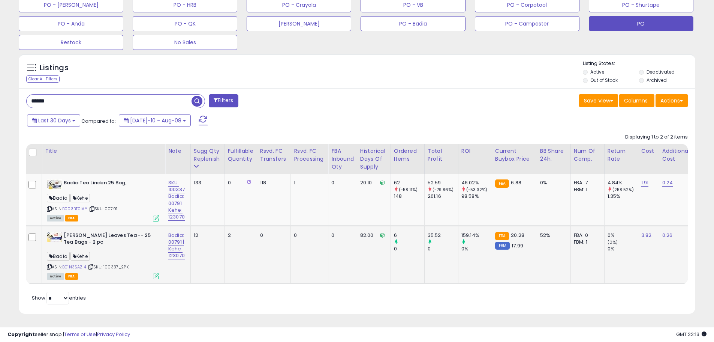
scroll to position [0, 0]
click at [80, 264] on link "B01N3SAZI4" at bounding box center [75, 267] width 24 height 6
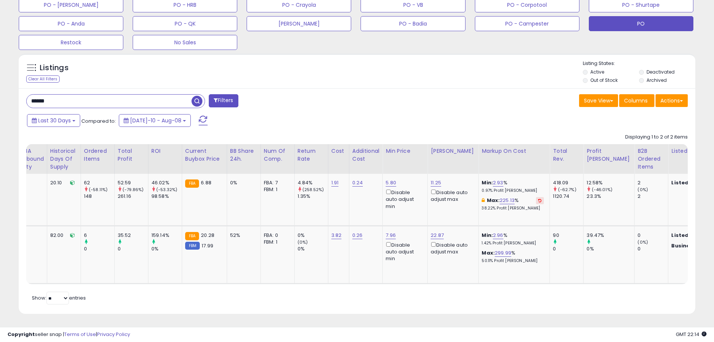
scroll to position [0, 321]
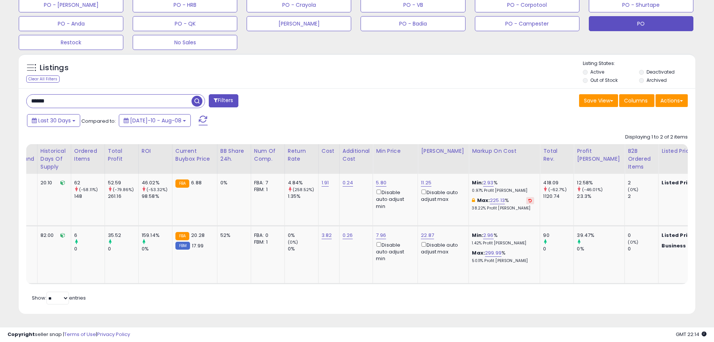
drag, startPoint x: 530, startPoint y: 286, endPoint x: 442, endPoint y: 288, distance: 87.4
click at [442, 288] on div "Retrieving listings data.. Displaying 1 to 2 of 2 items Title Note" at bounding box center [357, 218] width 662 height 177
drag, startPoint x: 443, startPoint y: 286, endPoint x: 357, endPoint y: 286, distance: 85.9
click at [357, 286] on div "Retrieving listings data.. Displaying 1 to 2 of 2 items Title Note" at bounding box center [357, 218] width 662 height 177
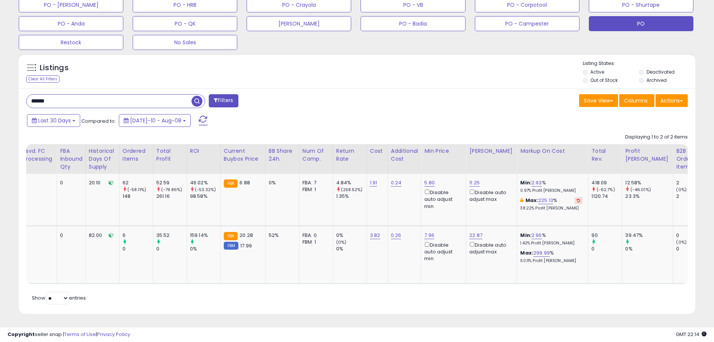
scroll to position [0, 245]
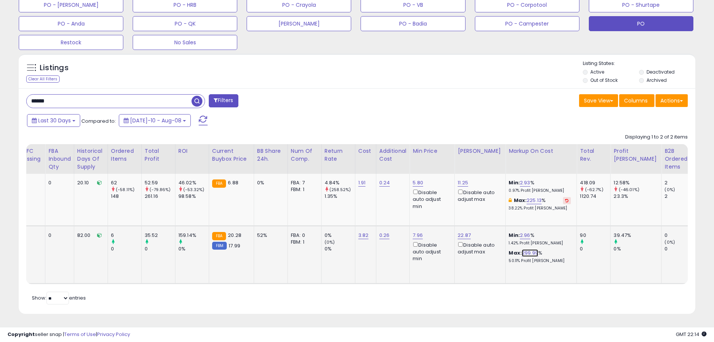
click at [524, 249] on link "299.99" at bounding box center [530, 253] width 17 height 8
drag, startPoint x: 500, startPoint y: 223, endPoint x: 461, endPoint y: 222, distance: 39.0
click at [461, 225] on tr "[PERSON_NAME] Leaves Tea -- 25 Tea Bags - 2 pc [PERSON_NAME] ASIN: B01N3SAZI4 |…" at bounding box center [341, 254] width 1198 height 58
drag, startPoint x: 496, startPoint y: 222, endPoint x: 468, endPoint y: 219, distance: 28.7
click at [468, 219] on div "* This will override store markup" at bounding box center [520, 230] width 108 height 27
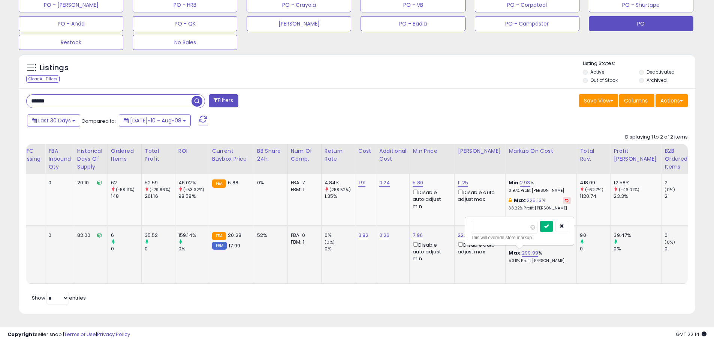
type input "***"
click at [549, 224] on icon "submit" at bounding box center [547, 226] width 5 height 5
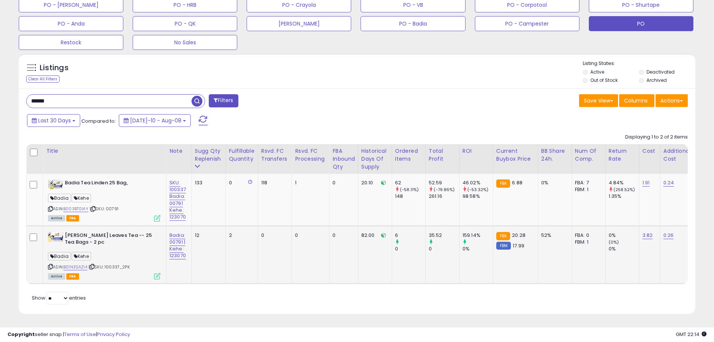
drag, startPoint x: 125, startPoint y: 261, endPoint x: 107, endPoint y: 262, distance: 17.3
click at [107, 262] on div "ASIN: B01N3SAZI4 | SKU: 100337_2PK Active FBA" at bounding box center [104, 255] width 113 height 47
click at [116, 264] on span "| SKU: 100337_2PK" at bounding box center [109, 267] width 41 height 6
drag, startPoint x: 121, startPoint y: 261, endPoint x: 106, endPoint y: 263, distance: 15.1
click at [106, 264] on span "| SKU: 100337_2PK" at bounding box center [109, 267] width 41 height 6
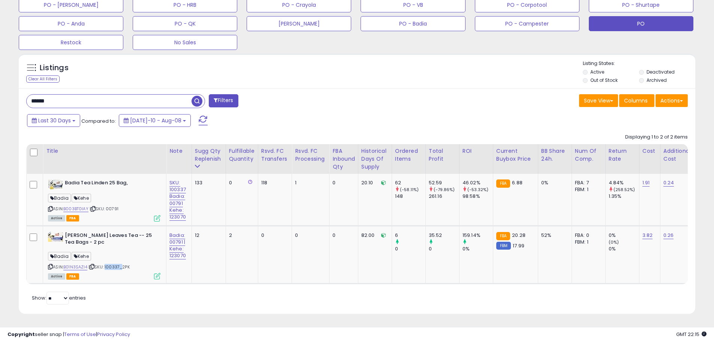
copy span "100337"
click at [216, 183] on td "133" at bounding box center [209, 200] width 34 height 52
click at [122, 198] on div "[PERSON_NAME]" at bounding box center [104, 199] width 113 height 10
drag, startPoint x: 189, startPoint y: 212, endPoint x: 169, endPoint y: 215, distance: 20.7
click at [169, 215] on td "SKU: 100337 Badia: 00791 Kehe: 123070" at bounding box center [180, 200] width 26 height 52
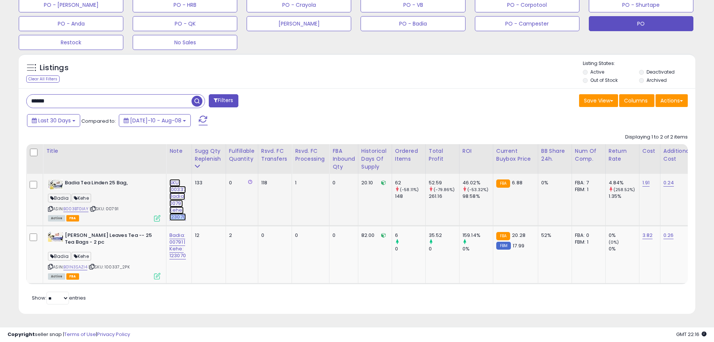
copy link "123070"
click at [117, 206] on span "| SKU: 00791" at bounding box center [104, 209] width 29 height 6
copy span "00791"
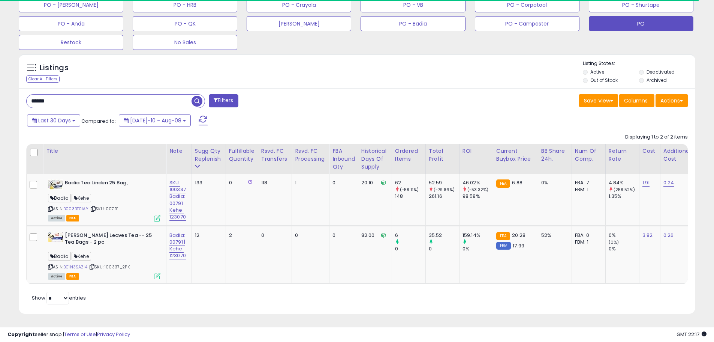
drag, startPoint x: 86, startPoint y: 96, endPoint x: 2, endPoint y: 93, distance: 83.3
click at [2, 93] on div "**********" at bounding box center [357, 35] width 714 height 612
paste input "text"
type input "******"
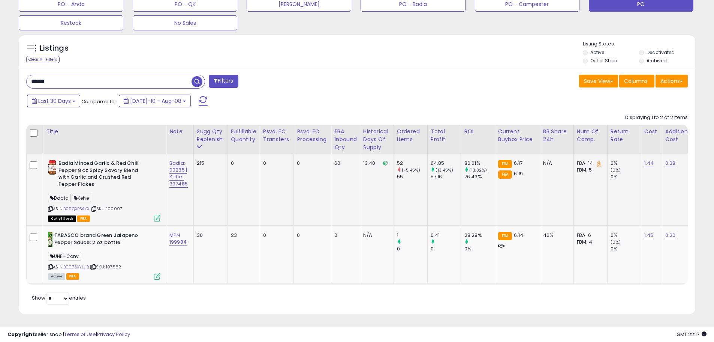
scroll to position [321, 0]
click at [116, 205] on span "| SKU: 100097" at bounding box center [106, 208] width 32 height 6
copy span "100097"
click at [649, 159] on link "1.44" at bounding box center [650, 163] width 10 height 8
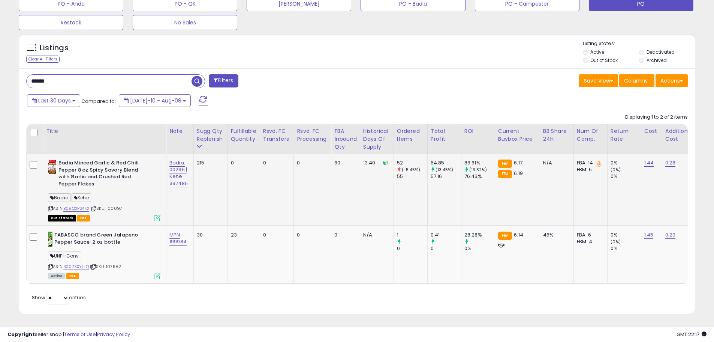
scroll to position [0, 35]
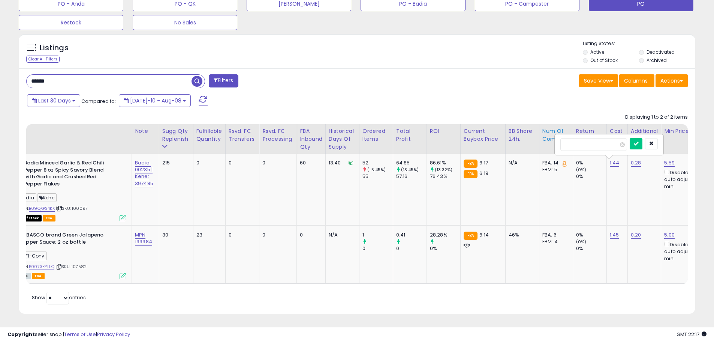
drag, startPoint x: 590, startPoint y: 139, endPoint x: 540, endPoint y: 135, distance: 50.4
click at [540, 135] on table "Title Note" at bounding box center [592, 204] width 1200 height 160
type input "****"
drag, startPoint x: 648, startPoint y: 138, endPoint x: 620, endPoint y: 144, distance: 27.9
click at [639, 141] on icon "submit" at bounding box center [636, 143] width 5 height 5
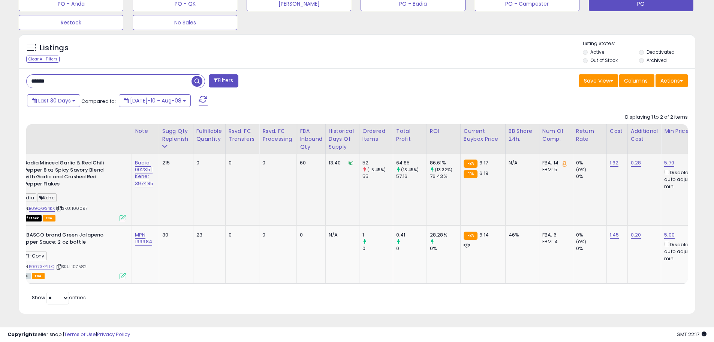
scroll to position [0, 0]
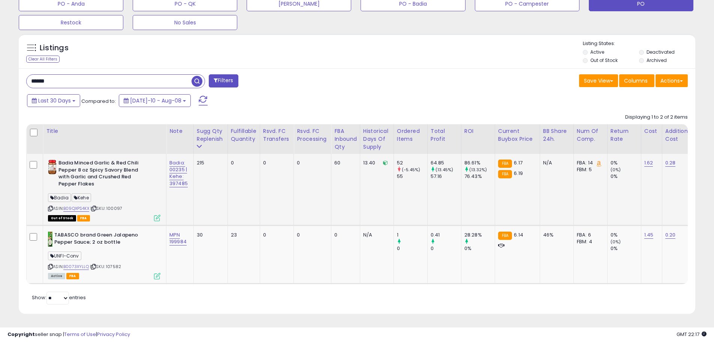
click at [118, 205] on span "| SKU: 100097" at bounding box center [106, 208] width 32 height 6
drag, startPoint x: 118, startPoint y: 203, endPoint x: 136, endPoint y: 207, distance: 18.8
click at [118, 205] on span "| SKU: 100097" at bounding box center [106, 208] width 32 height 6
copy span "100097"
drag, startPoint x: 42, startPoint y: 75, endPoint x: 9, endPoint y: 71, distance: 33.4
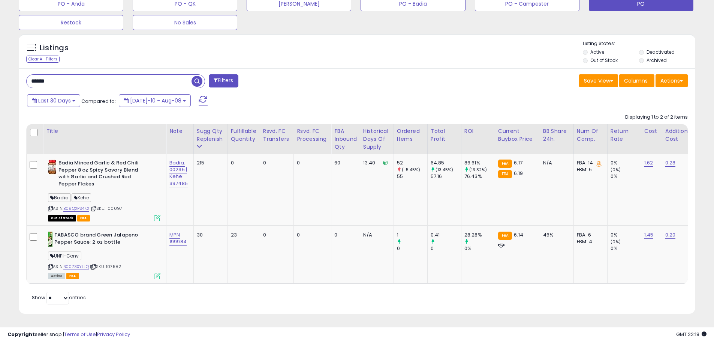
click at [9, 71] on div "**********" at bounding box center [357, 20] width 707 height 606
paste input "text"
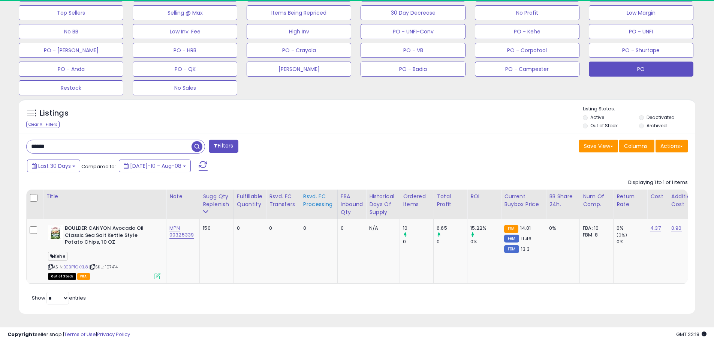
scroll to position [154, 393]
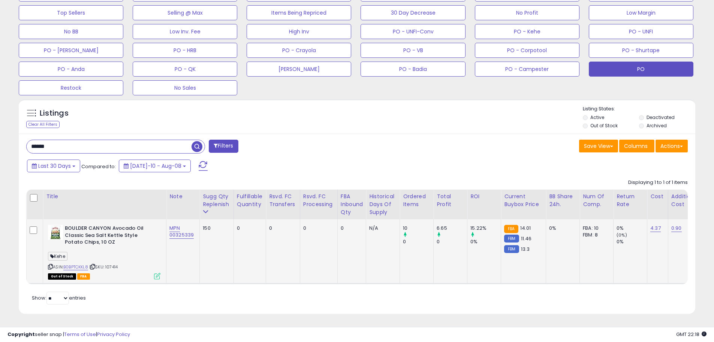
click at [118, 264] on span "| SKU: 107414" at bounding box center [103, 267] width 29 height 6
copy span "107414"
drag, startPoint x: 63, startPoint y: 137, endPoint x: 30, endPoint y: 137, distance: 33.8
click at [30, 140] on input "******" at bounding box center [109, 146] width 165 height 13
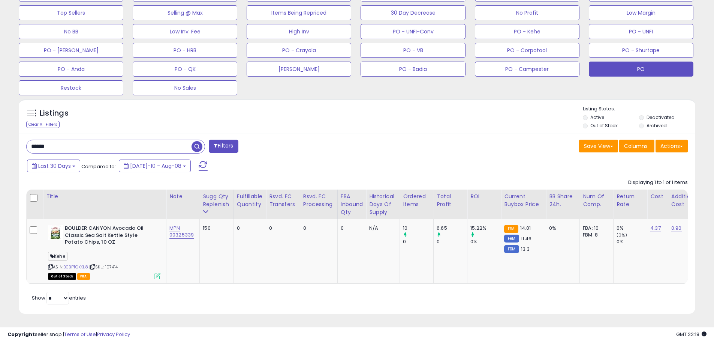
click at [79, 140] on input "******" at bounding box center [109, 146] width 165 height 13
drag, startPoint x: 77, startPoint y: 138, endPoint x: 16, endPoint y: 128, distance: 61.9
click at [0, 129] on div "**********" at bounding box center [357, 58] width 714 height 567
paste input "text"
type input "******"
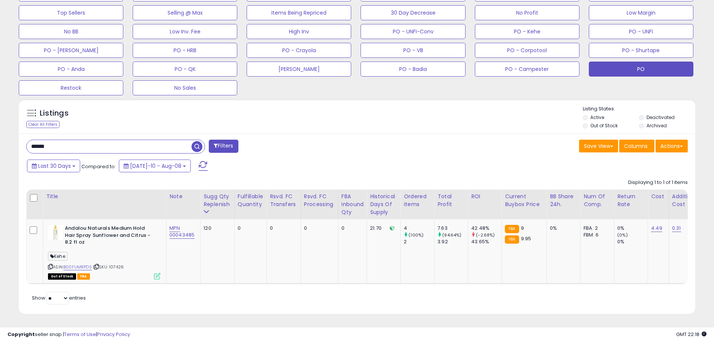
scroll to position [255, 0]
click at [657, 224] on link "4.49" at bounding box center [656, 228] width 11 height 8
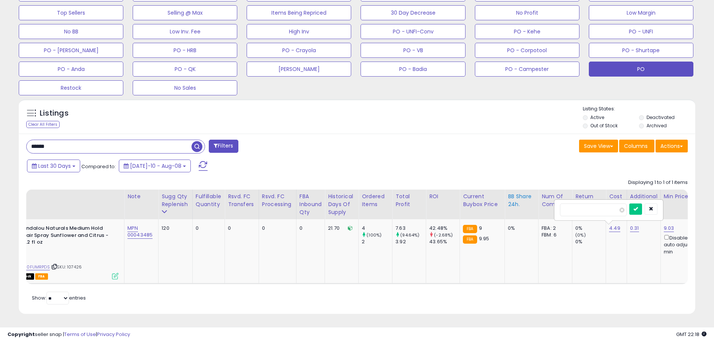
drag, startPoint x: 544, startPoint y: 204, endPoint x: 522, endPoint y: 204, distance: 22.1
click at [522, 204] on table "Title Note" at bounding box center [587, 236] width 1207 height 95
type input "****"
click at [642, 203] on button "submit" at bounding box center [636, 208] width 13 height 11
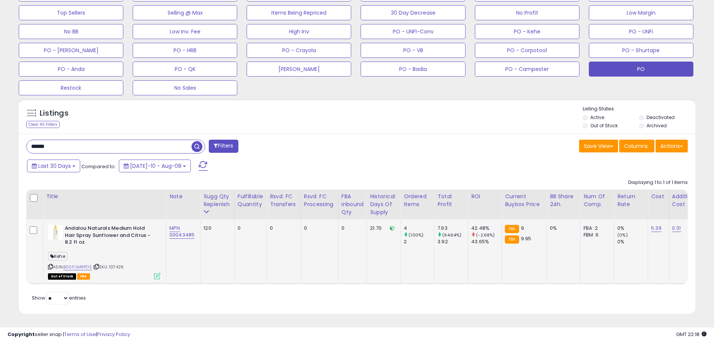
click at [119, 264] on span "| SKU: 107426" at bounding box center [108, 267] width 31 height 6
drag, startPoint x: 26, startPoint y: 137, endPoint x: 8, endPoint y: 137, distance: 17.3
click at [8, 137] on div "**********" at bounding box center [357, 52] width 707 height 541
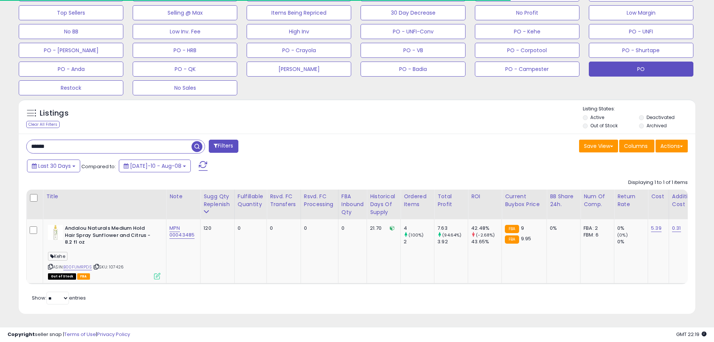
paste input "text"
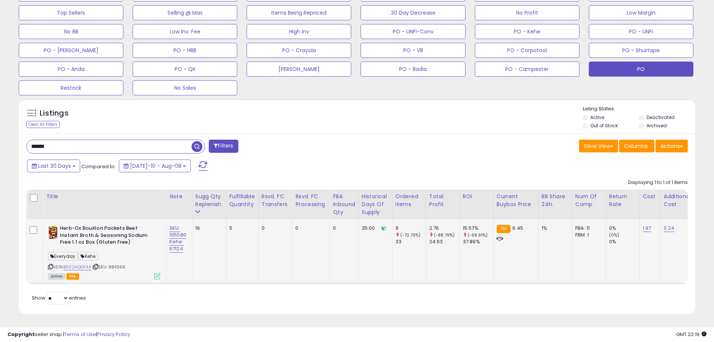
scroll to position [154, 393]
click at [119, 264] on span "| SKU: 984559" at bounding box center [108, 267] width 33 height 6
drag, startPoint x: 187, startPoint y: 242, endPoint x: 168, endPoint y: 243, distance: 18.8
click at [168, 243] on td "SKU: 105580 Kehe: 67124" at bounding box center [180, 251] width 26 height 65
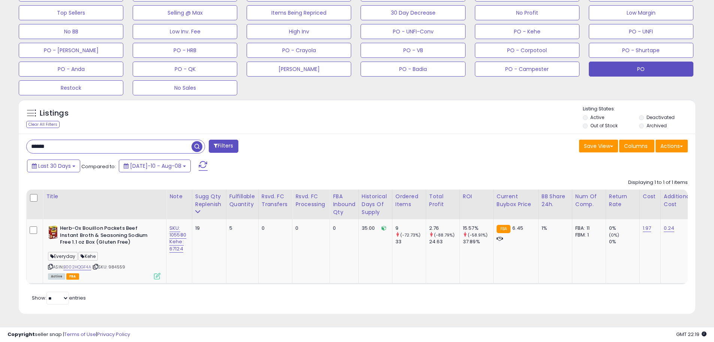
drag, startPoint x: 70, startPoint y: 137, endPoint x: 12, endPoint y: 137, distance: 57.8
click at [12, 137] on div "**********" at bounding box center [357, 52] width 707 height 541
paste input "text"
type input "*****"
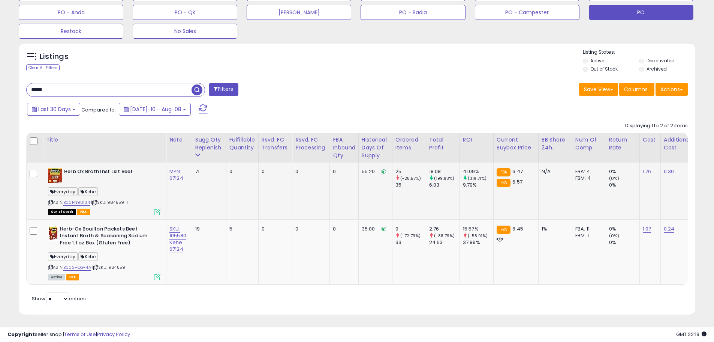
scroll to position [313, 0]
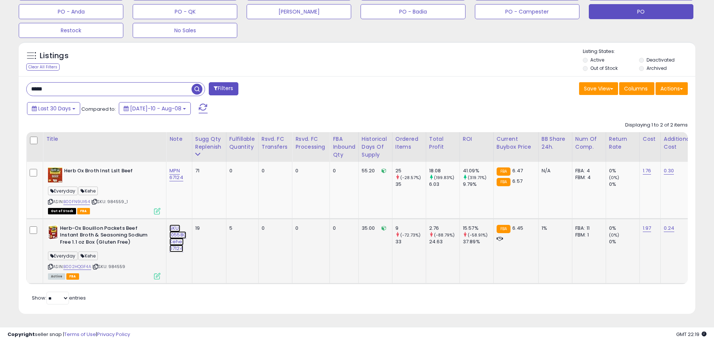
click at [180, 227] on link "SKU: 105580 Kehe: 67124" at bounding box center [178, 238] width 17 height 28
drag, startPoint x: 192, startPoint y: 204, endPoint x: 90, endPoint y: 204, distance: 102.8
click at [90, 204] on tbody "Herb Ox Broth Inst Lslt Beef Everyday Kehe ASIN: B00FN9UI64 | SKU: 984559_1 Out…" at bounding box center [626, 223] width 1198 height 122
click at [234, 201] on div "**********" at bounding box center [178, 210] width 119 height 20
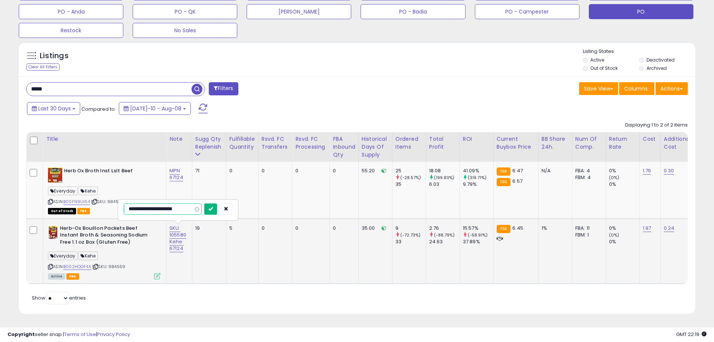
scroll to position [0, 1]
drag, startPoint x: 128, startPoint y: 203, endPoint x: 210, endPoint y: 203, distance: 81.8
click at [210, 203] on div "**********" at bounding box center [178, 209] width 109 height 13
drag, startPoint x: 224, startPoint y: 200, endPoint x: 218, endPoint y: 197, distance: 6.9
click at [224, 203] on button "button" at bounding box center [226, 208] width 13 height 11
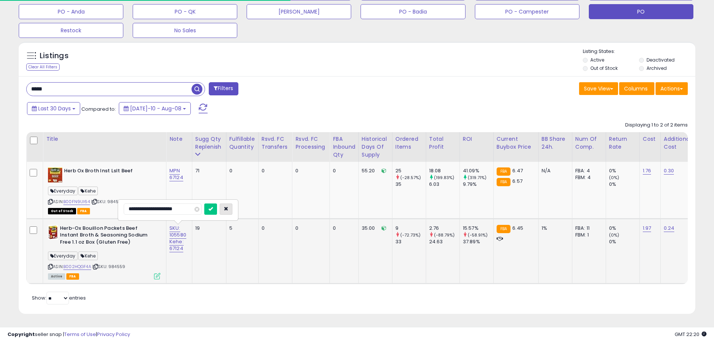
scroll to position [0, 0]
click at [174, 167] on link "MPN 67124" at bounding box center [177, 174] width 14 height 14
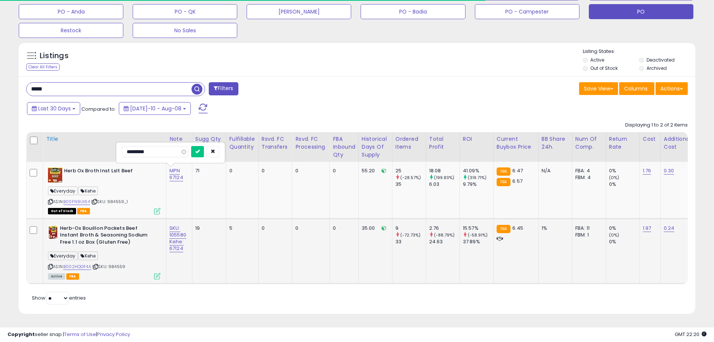
drag, startPoint x: 162, startPoint y: 148, endPoint x: 110, endPoint y: 146, distance: 52.9
click at [110, 146] on table "Title Note" at bounding box center [625, 208] width 1199 height 152
type input "**********"
click at [208, 149] on icon "submit" at bounding box center [209, 151] width 5 height 5
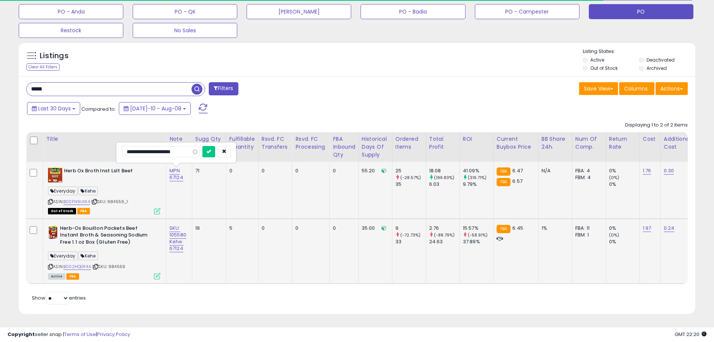
scroll to position [0, 0]
click at [188, 200] on td "SKU: 105580 Kehe: 67124" at bounding box center [180, 190] width 26 height 57
click at [188, 197] on td "SKU: 105580 Kehe: 67124" at bounding box center [180, 190] width 26 height 57
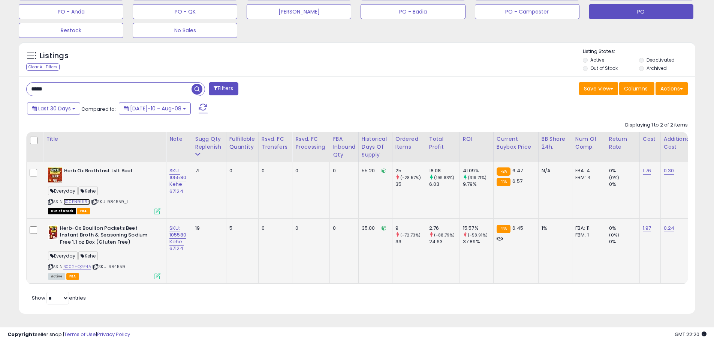
click at [85, 198] on link "B00FN9UI64" at bounding box center [76, 201] width 27 height 6
click at [84, 263] on link "B002HQGF4A" at bounding box center [77, 266] width 28 height 6
click at [650, 167] on link "1.76" at bounding box center [647, 171] width 9 height 8
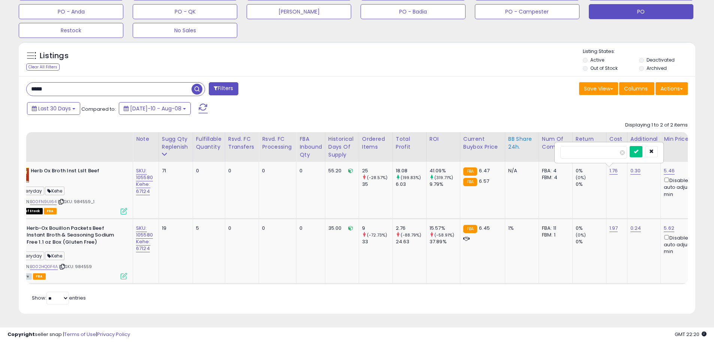
drag, startPoint x: 596, startPoint y: 144, endPoint x: 533, endPoint y: 145, distance: 63.4
click at [533, 144] on table "Title Note" at bounding box center [592, 208] width 1199 height 152
type input "****"
click at [639, 149] on icon "submit" at bounding box center [636, 151] width 5 height 5
drag, startPoint x: 378, startPoint y: 286, endPoint x: 293, endPoint y: 285, distance: 85.1
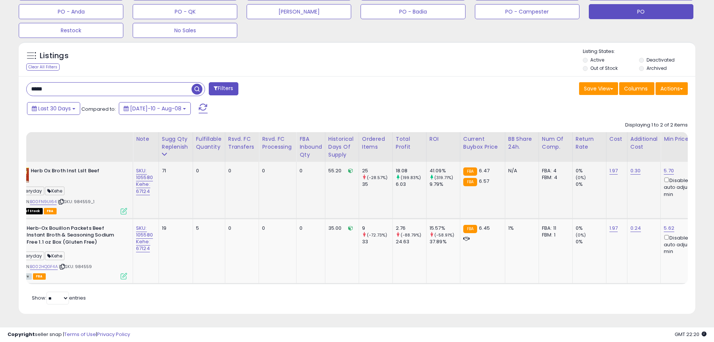
click at [291, 285] on div "Retrieving listings data.. Displaying 1 to 2 of 2 items Title Note" at bounding box center [357, 212] width 662 height 188
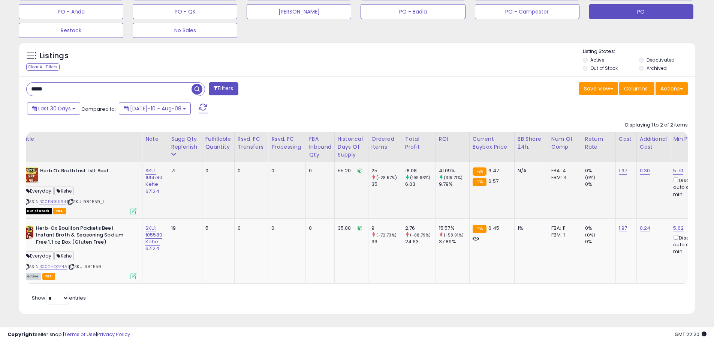
scroll to position [0, 0]
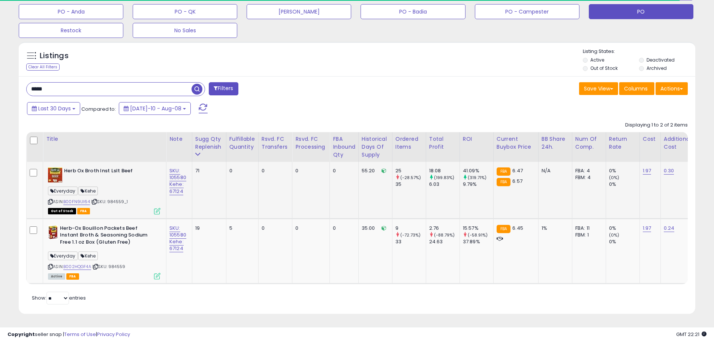
drag, startPoint x: 335, startPoint y: 289, endPoint x: 388, endPoint y: 290, distance: 52.9
click at [388, 290] on div "Retrieving listings data.. Displaying 1 to 2 of 2 items Title Note" at bounding box center [357, 212] width 662 height 188
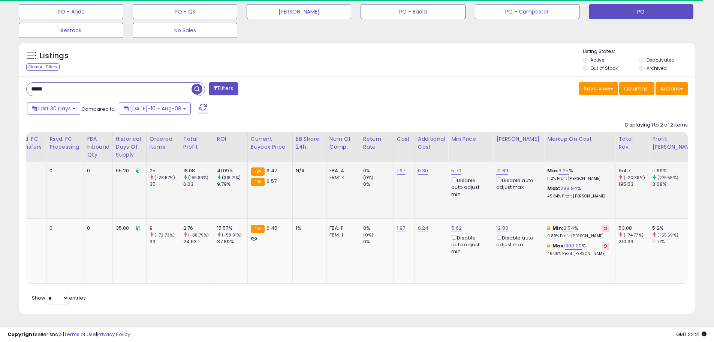
scroll to position [0, 303]
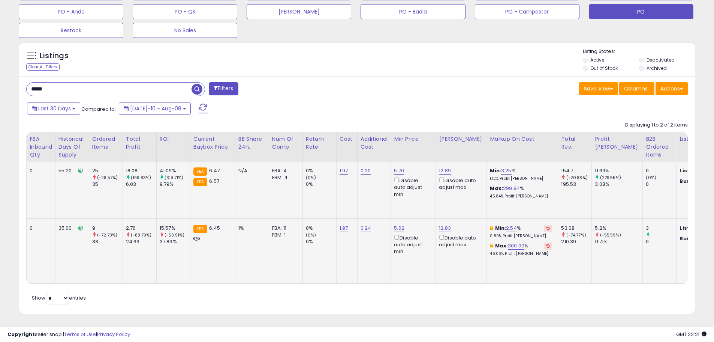
click at [545, 242] on button at bounding box center [549, 245] width 8 height 7
click at [547, 226] on icon at bounding box center [548, 228] width 3 height 4
click at [546, 225] on button at bounding box center [549, 228] width 8 height 7
click at [545, 242] on button at bounding box center [549, 245] width 8 height 7
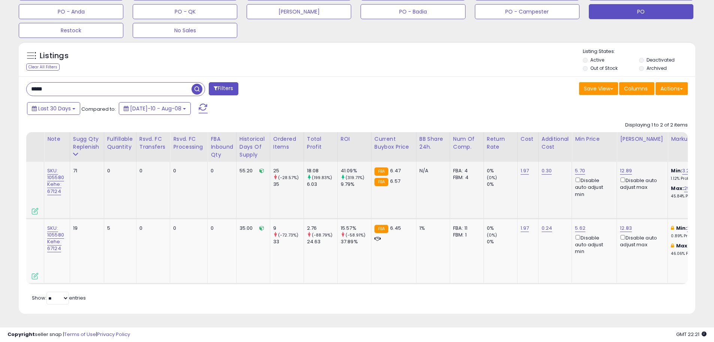
scroll to position [0, 0]
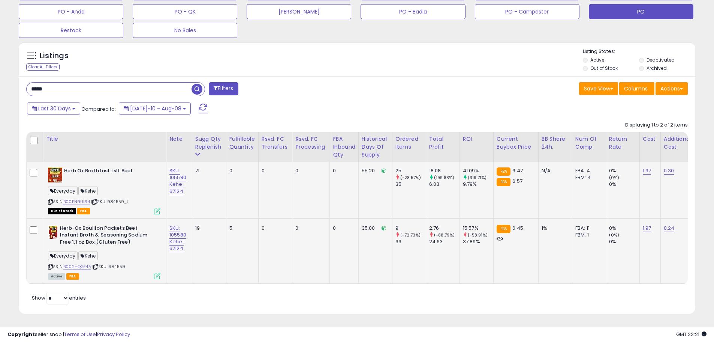
click at [221, 257] on td "19" at bounding box center [209, 250] width 34 height 65
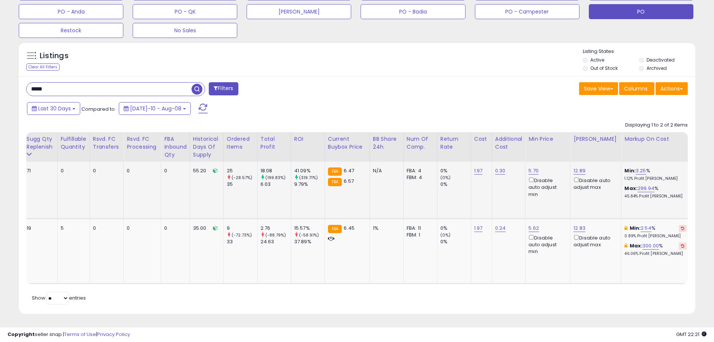
scroll to position [0, 514]
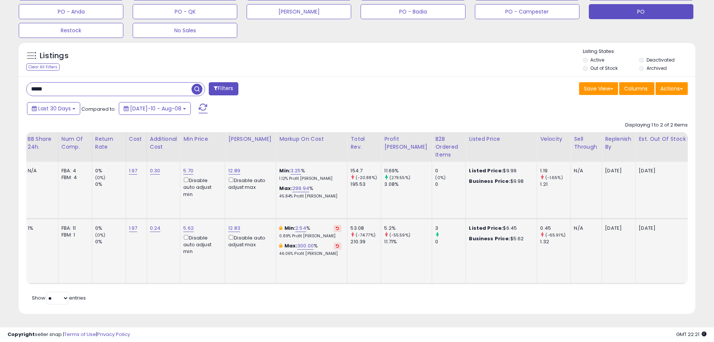
click at [334, 225] on button at bounding box center [338, 228] width 8 height 7
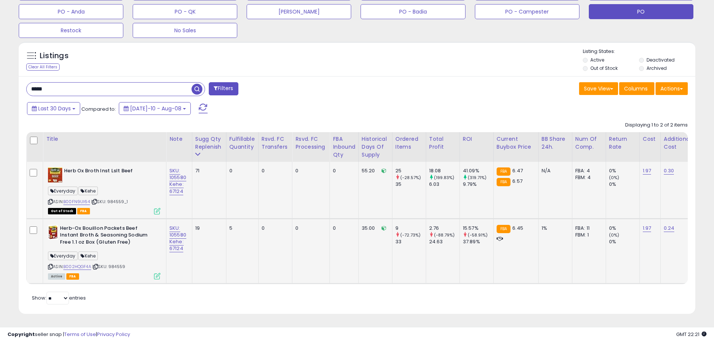
click at [159, 273] on icon at bounding box center [157, 276] width 6 height 6
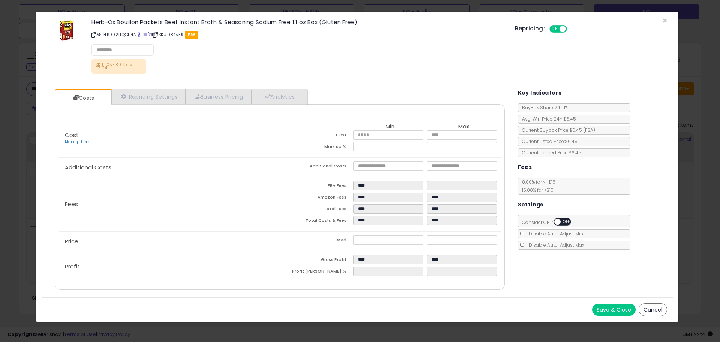
select select "*********"
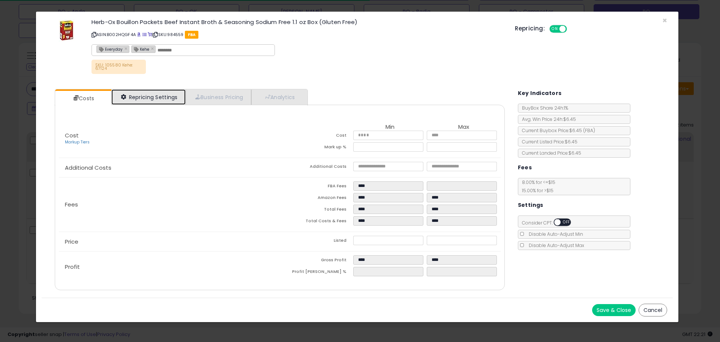
click at [158, 98] on link "Repricing Settings" at bounding box center [148, 96] width 74 height 15
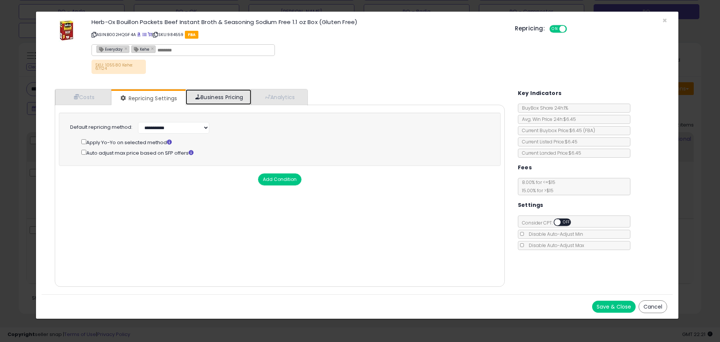
click at [219, 99] on link "Business Pricing" at bounding box center [219, 96] width 66 height 15
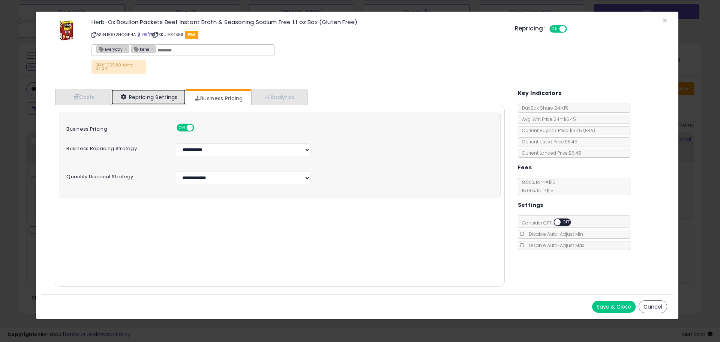
click at [165, 98] on link "Repricing Settings" at bounding box center [148, 96] width 74 height 15
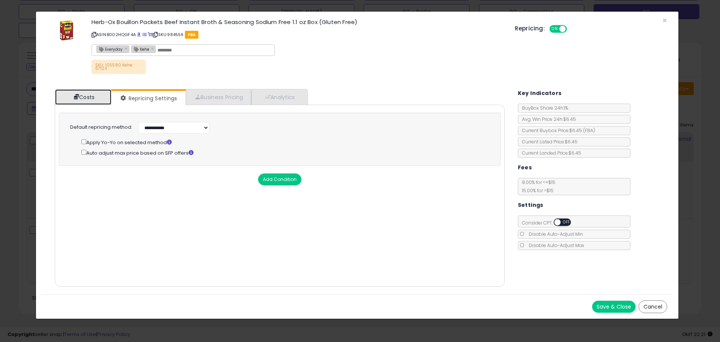
click at [83, 95] on link "Costs" at bounding box center [83, 96] width 56 height 15
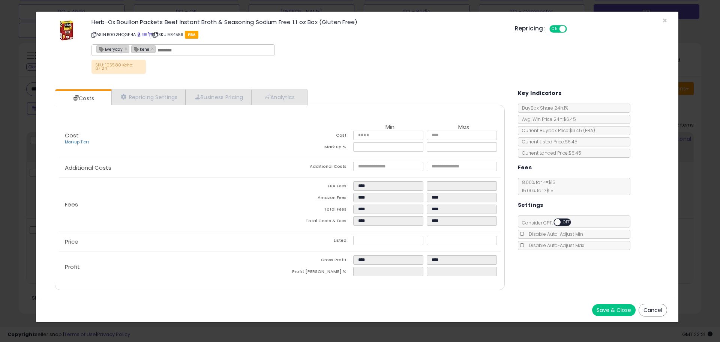
click at [657, 309] on button "Cancel" at bounding box center [653, 309] width 29 height 13
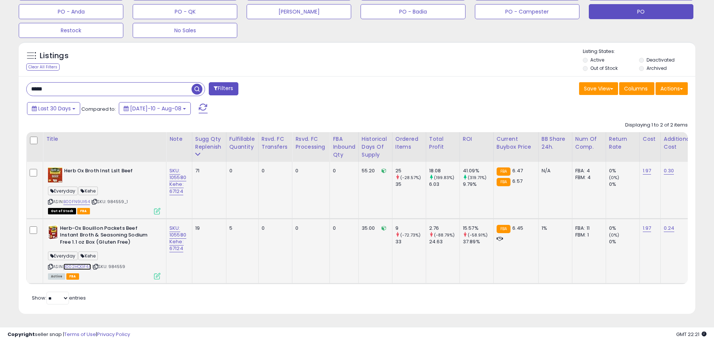
click at [83, 263] on link "B002HQGF4A" at bounding box center [77, 266] width 28 height 6
click at [82, 198] on link "B00FN9UI64" at bounding box center [76, 201] width 27 height 6
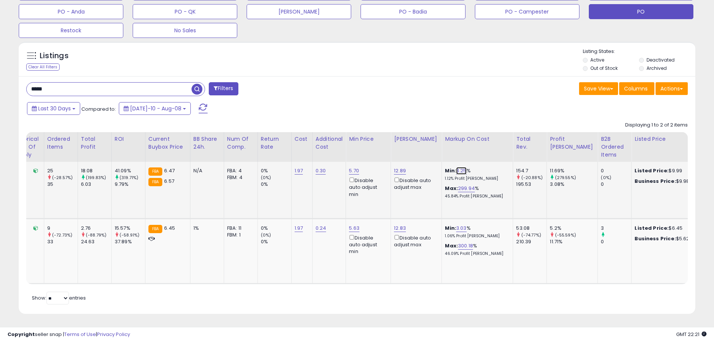
click at [458, 167] on link "3.25" at bounding box center [461, 171] width 11 height 8
drag, startPoint x: 436, startPoint y: 145, endPoint x: 402, endPoint y: 137, distance: 35.1
click at [402, 137] on div "**** This will override store markup" at bounding box center [452, 148] width 108 height 27
type input "**"
click at [481, 141] on icon "submit" at bounding box center [479, 143] width 5 height 5
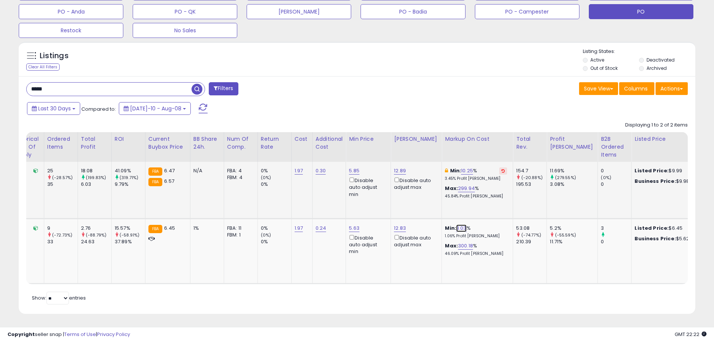
click at [457, 224] on link "3.03" at bounding box center [461, 228] width 11 height 8
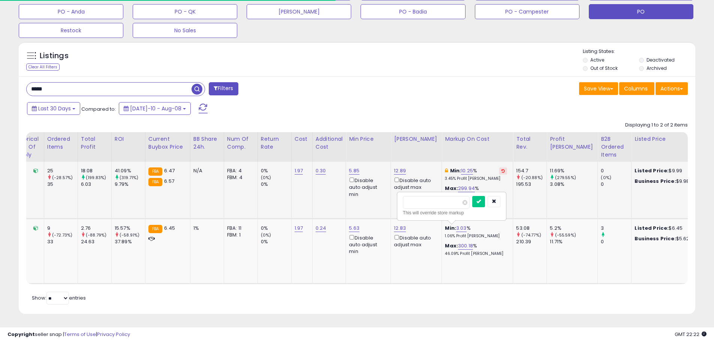
drag, startPoint x: 427, startPoint y: 195, endPoint x: 390, endPoint y: 195, distance: 36.8
click at [390, 195] on tbody "Herb Ox Broth Inst Lslt Beef Everyday Kehe ASIN: B00FN9UI64 | SKU: 984559_1 Out…" at bounding box center [277, 223] width 1198 height 122
type input "**"
click at [481, 199] on icon "submit" at bounding box center [479, 201] width 5 height 5
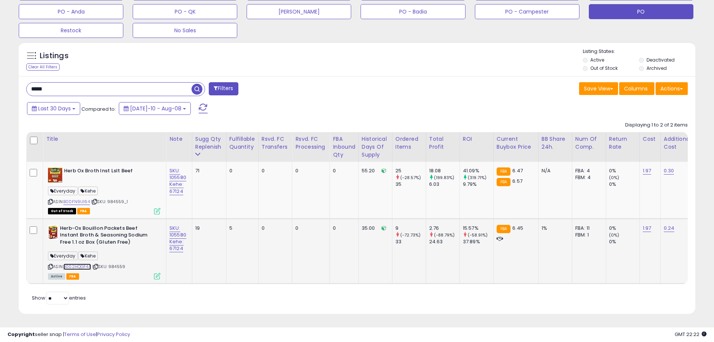
click at [86, 263] on link "B002HQGF4A" at bounding box center [77, 266] width 28 height 6
click at [121, 263] on span "| SKU: 984559" at bounding box center [108, 266] width 33 height 6
drag, startPoint x: 83, startPoint y: 83, endPoint x: 21, endPoint y: 84, distance: 61.9
click at [21, 83] on div "***** Filters" at bounding box center [189, 89] width 337 height 15
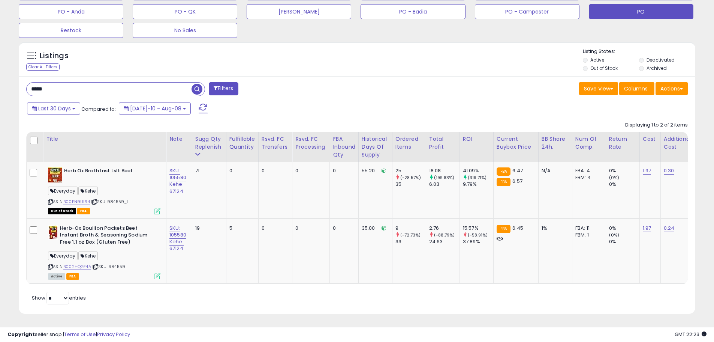
paste input "*"
type input "******"
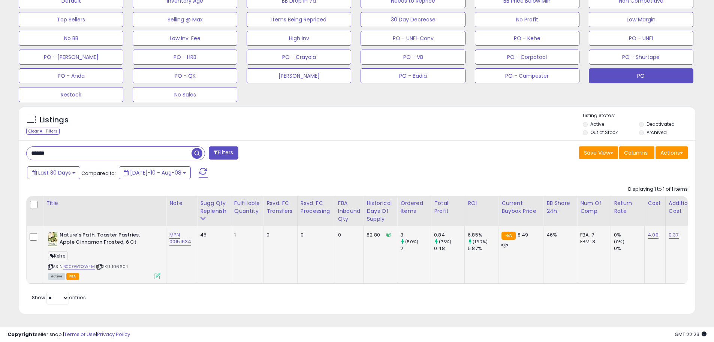
scroll to position [249, 0]
click at [654, 231] on link "4.09" at bounding box center [653, 235] width 11 height 8
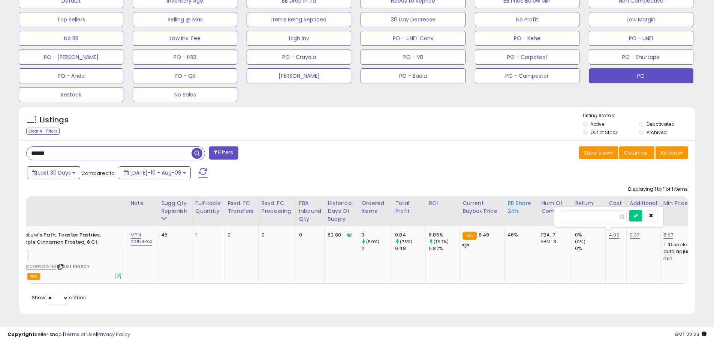
drag, startPoint x: 592, startPoint y: 209, endPoint x: 516, endPoint y: 209, distance: 75.8
click at [516, 209] on table "Title Note" at bounding box center [589, 240] width 1204 height 88
type input "****"
click at [642, 210] on button "submit" at bounding box center [636, 215] width 13 height 11
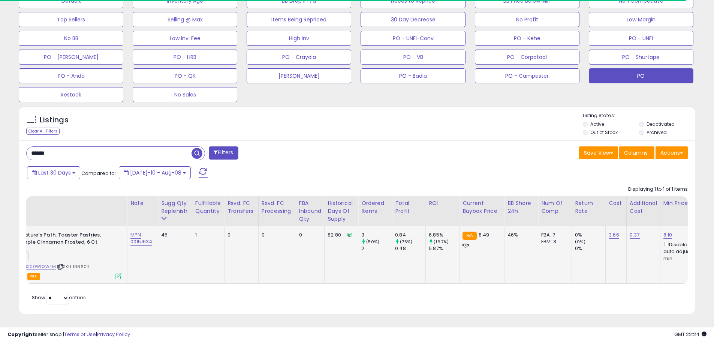
drag, startPoint x: 60, startPoint y: 144, endPoint x: 3, endPoint y: 141, distance: 57.8
click at [3, 141] on div "**********" at bounding box center [357, 61] width 714 height 560
paste input "text"
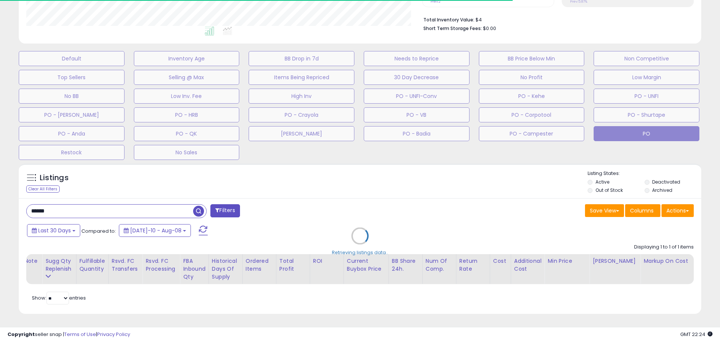
click at [45, 279] on div "Retrieving listings data.." at bounding box center [360, 241] width 694 height 163
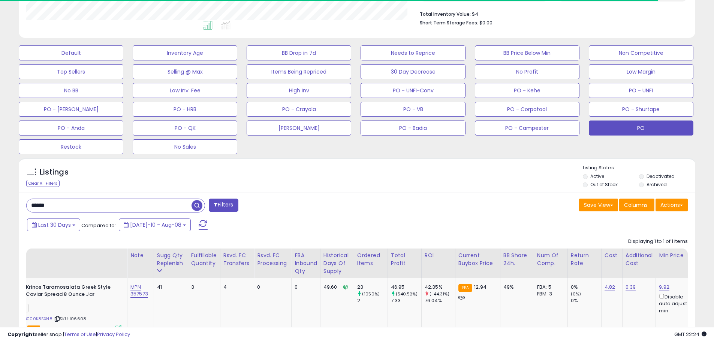
click at [48, 283] on td "Krinos Taramosalata Greek Style Caviar Spread 8 Ounce Jar Kehe ASIN: B000K8SXN8…" at bounding box center [65, 306] width 123 height 57
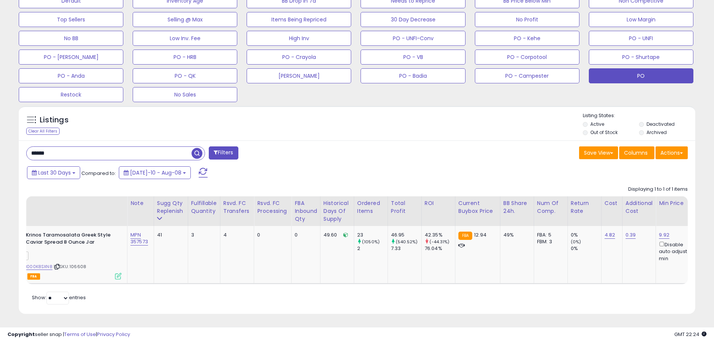
scroll to position [0, 0]
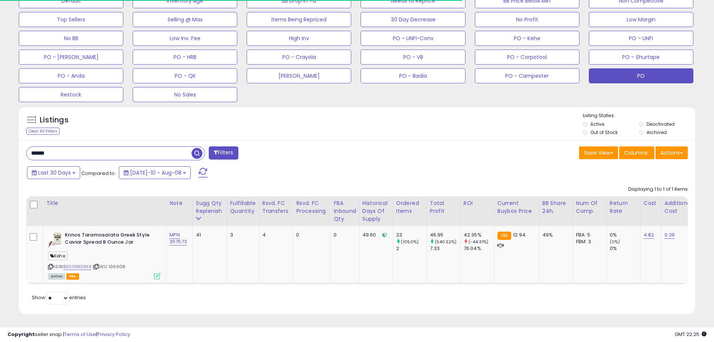
drag, startPoint x: 62, startPoint y: 143, endPoint x: 11, endPoint y: 149, distance: 52.1
click at [11, 149] on div "**********" at bounding box center [357, 56] width 707 height 534
paste input "text"
type input "******"
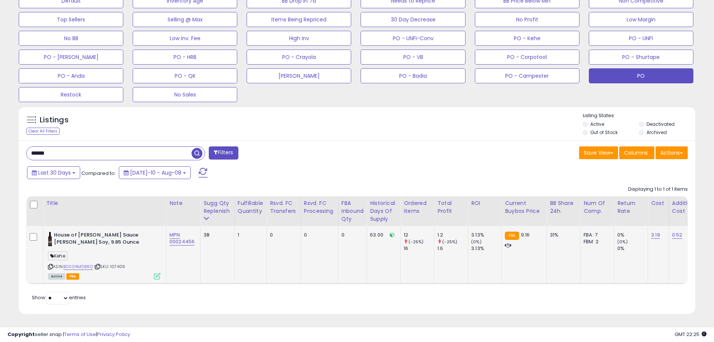
scroll to position [154, 393]
click at [656, 231] on link "3.19" at bounding box center [655, 235] width 9 height 8
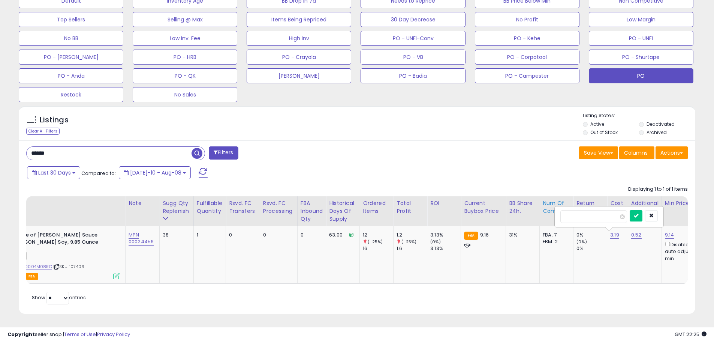
drag, startPoint x: 600, startPoint y: 212, endPoint x: 542, endPoint y: 210, distance: 58.2
click at [542, 210] on table "Title Note" at bounding box center [588, 240] width 1207 height 88
type input "****"
drag, startPoint x: 649, startPoint y: 210, endPoint x: 564, endPoint y: 220, distance: 85.7
click at [639, 213] on icon "submit" at bounding box center [636, 215] width 5 height 5
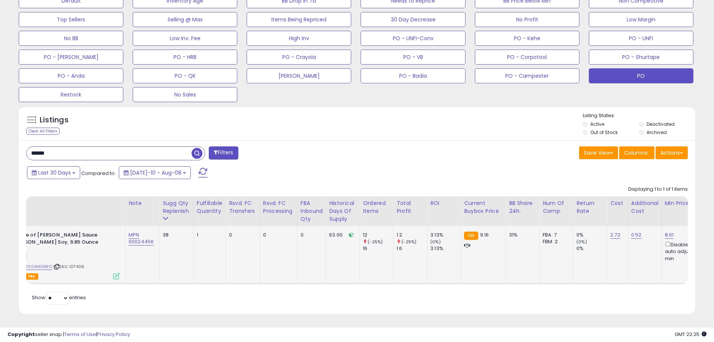
drag, startPoint x: 303, startPoint y: 285, endPoint x: 232, endPoint y: 285, distance: 71.3
click at [232, 285] on div "Retrieving listings data.. Displaying 1 to 1 of 1 items Title Note" at bounding box center [357, 244] width 662 height 124
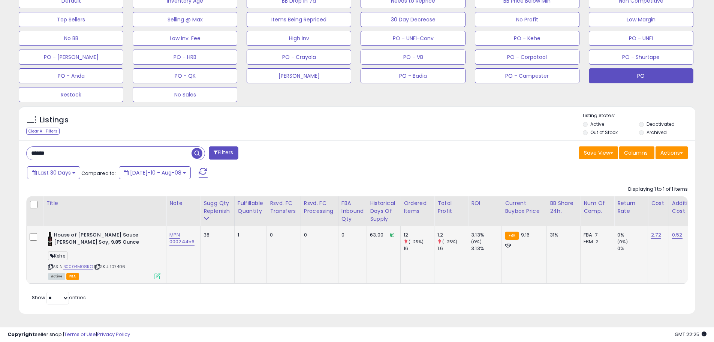
click at [123, 263] on span "| SKU: 107406" at bounding box center [109, 266] width 31 height 6
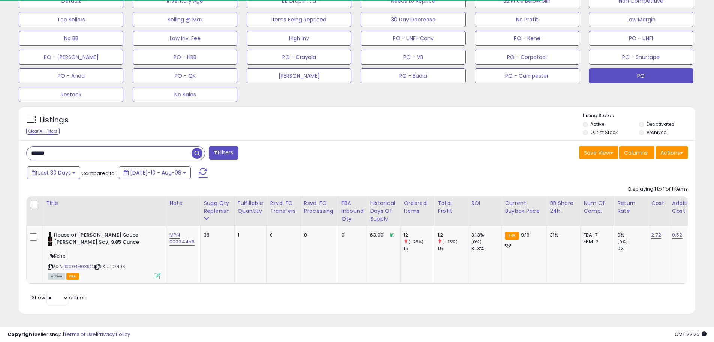
drag, startPoint x: 53, startPoint y: 146, endPoint x: 1, endPoint y: 137, distance: 53.0
click at [1, 137] on div "**********" at bounding box center [357, 61] width 714 height 560
paste input "text"
type input "******"
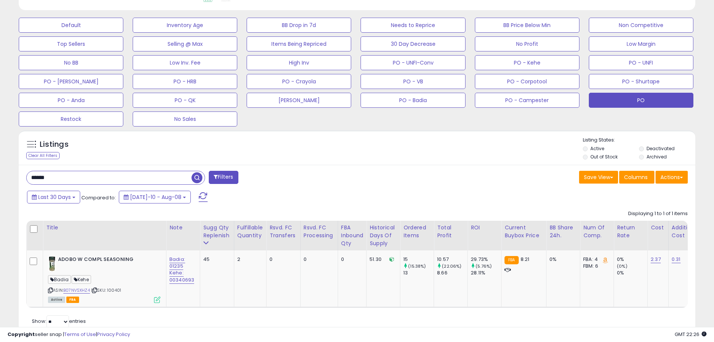
scroll to position [248, 0]
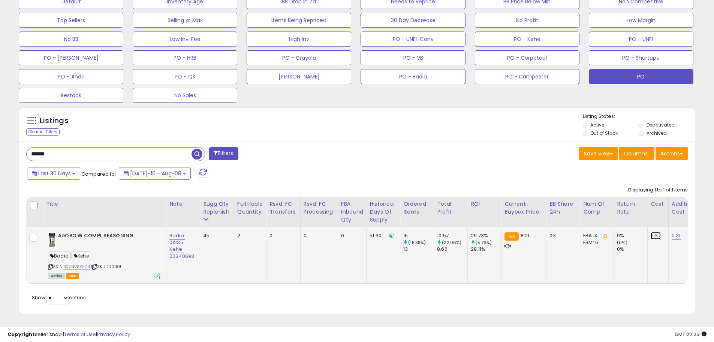
drag, startPoint x: 657, startPoint y: 229, endPoint x: 648, endPoint y: 228, distance: 8.4
click at [656, 232] on link "2.37" at bounding box center [656, 236] width 10 height 8
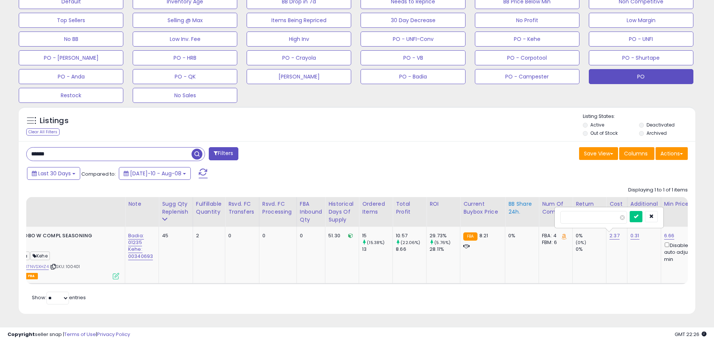
drag, startPoint x: 589, startPoint y: 210, endPoint x: 525, endPoint y: 210, distance: 64.1
click at [524, 210] on table "Title Note" at bounding box center [588, 240] width 1207 height 87
type input "****"
drag, startPoint x: 650, startPoint y: 212, endPoint x: 640, endPoint y: 214, distance: 9.6
click at [643, 212] on button "submit" at bounding box center [636, 216] width 13 height 11
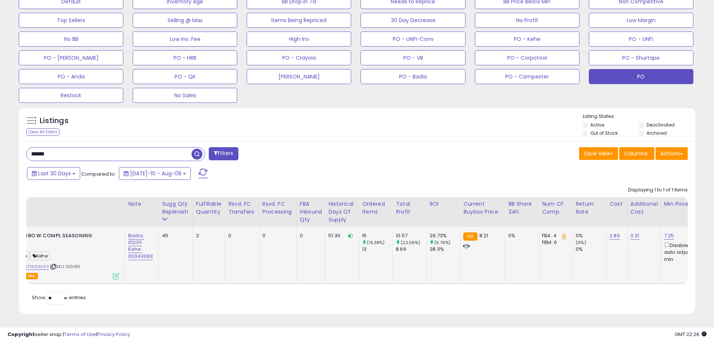
scroll to position [0, 0]
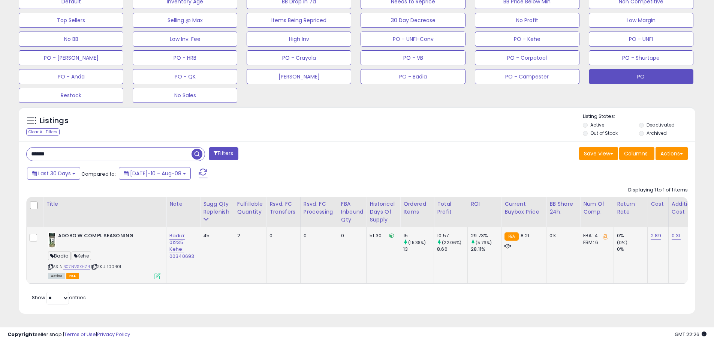
drag, startPoint x: 67, startPoint y: 147, endPoint x: 11, endPoint y: 141, distance: 56.5
click at [11, 141] on div "**********" at bounding box center [357, 56] width 707 height 533
paste input "text"
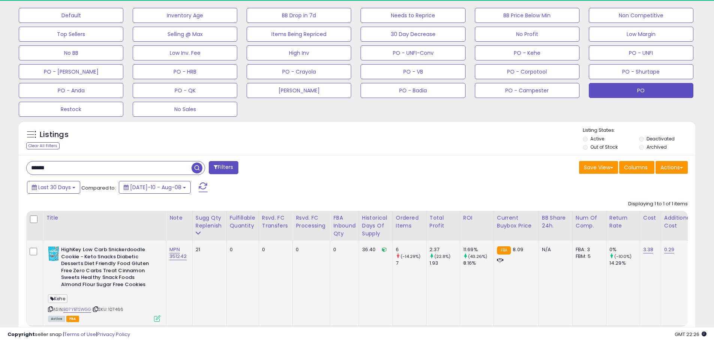
scroll to position [154, 393]
drag, startPoint x: 91, startPoint y: 166, endPoint x: 5, endPoint y: 161, distance: 86.4
click at [0, 164] on div "**********" at bounding box center [357, 90] width 714 height 588
paste input "text"
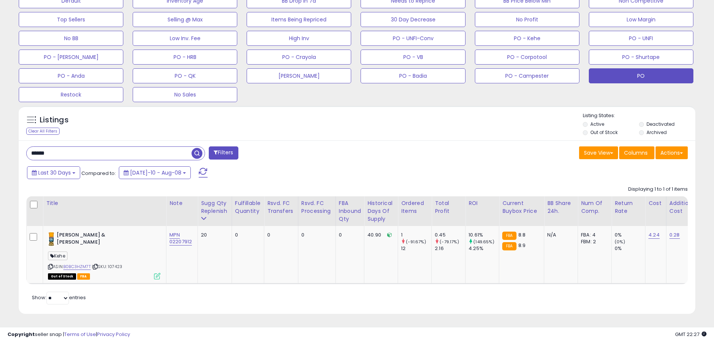
drag, startPoint x: 72, startPoint y: 144, endPoint x: 23, endPoint y: 141, distance: 50.0
click at [33, 147] on input "******" at bounding box center [109, 153] width 165 height 13
paste input "*"
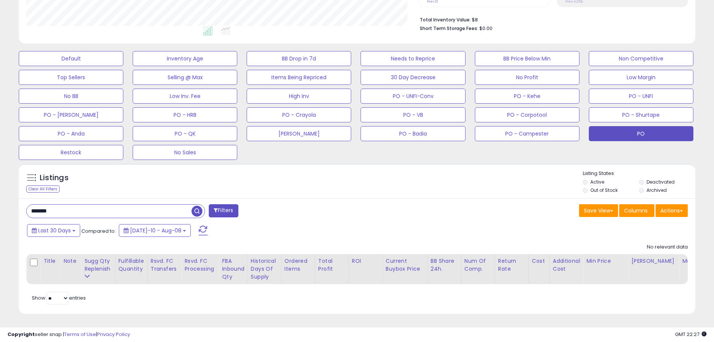
drag, startPoint x: 66, startPoint y: 209, endPoint x: 6, endPoint y: 207, distance: 59.7
click at [6, 207] on div "**********" at bounding box center [357, 85] width 707 height 476
paste input "text"
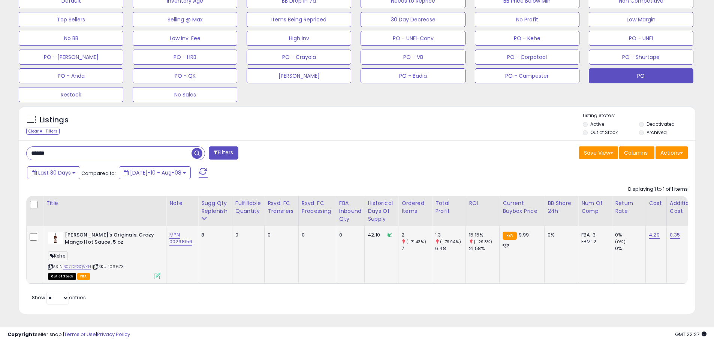
click at [123, 263] on span "| SKU: 106673" at bounding box center [108, 266] width 32 height 6
drag, startPoint x: 69, startPoint y: 146, endPoint x: 0, endPoint y: 147, distance: 69.4
click at [0, 147] on div "**********" at bounding box center [357, 61] width 714 height 560
paste input "text"
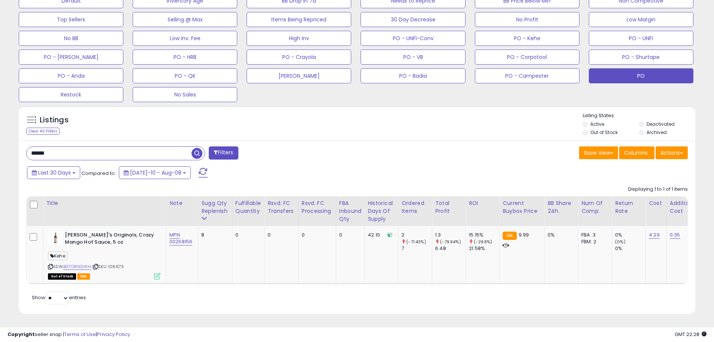
type input "******"
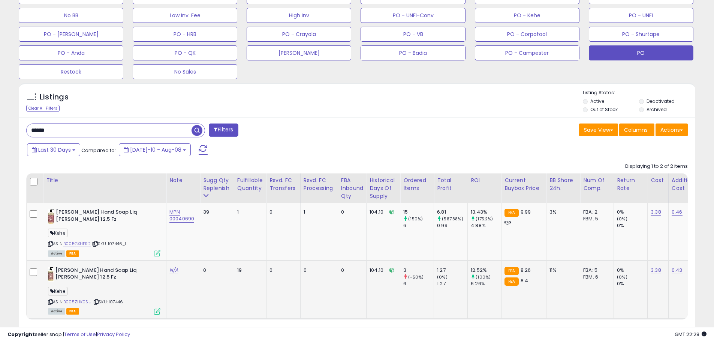
click at [257, 316] on td "19" at bounding box center [250, 289] width 32 height 58
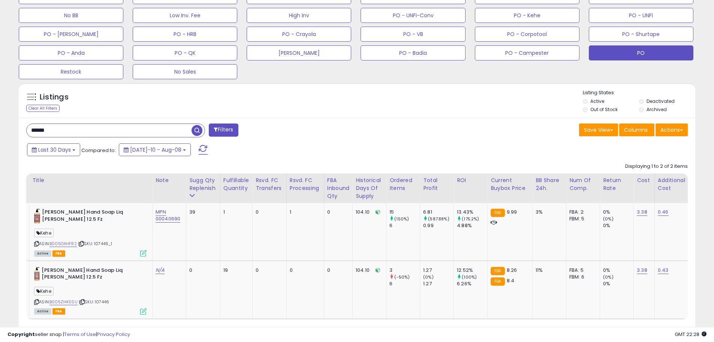
scroll to position [0, 37]
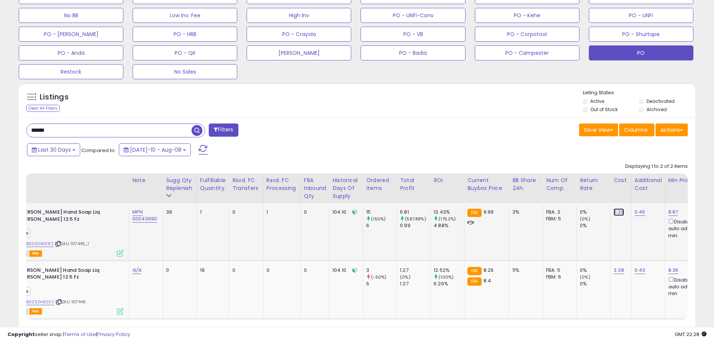
click at [617, 213] on link "3.38" at bounding box center [619, 212] width 11 height 8
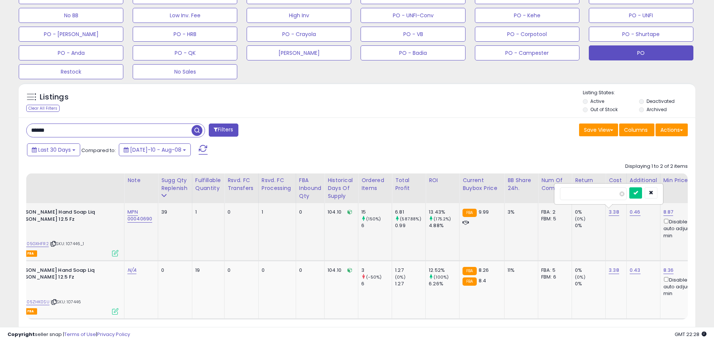
drag, startPoint x: 594, startPoint y: 199, endPoint x: 560, endPoint y: 199, distance: 33.8
click at [560, 199] on div "****" at bounding box center [609, 194] width 108 height 20
type input "****"
click at [642, 192] on button "submit" at bounding box center [636, 192] width 13 height 11
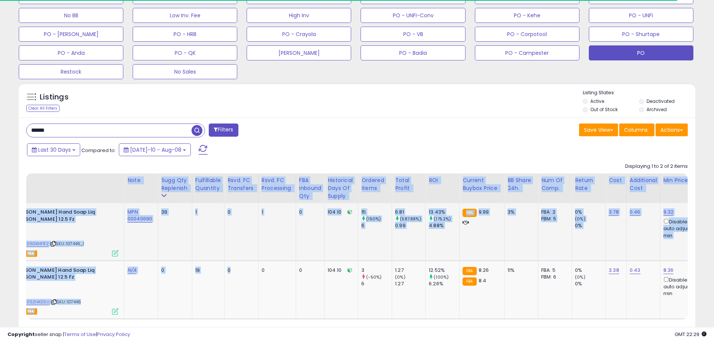
drag, startPoint x: 237, startPoint y: 319, endPoint x: 231, endPoint y: 319, distance: 6.8
click at [231, 319] on div "Title Note" at bounding box center [357, 246] width 662 height 146
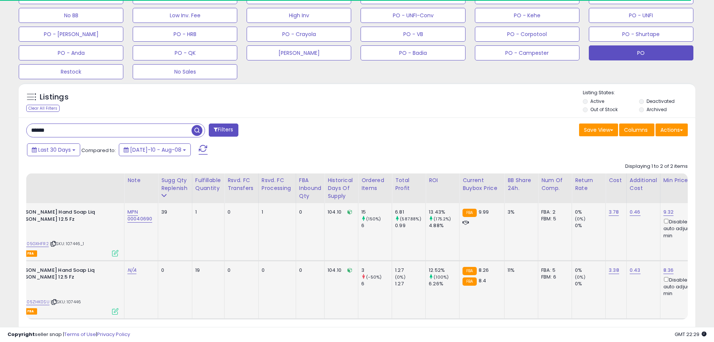
click at [261, 318] on td "0" at bounding box center [277, 289] width 38 height 58
drag, startPoint x: 247, startPoint y: 326, endPoint x: 196, endPoint y: 323, distance: 51.1
click at [200, 323] on div "Retrieving listings data.. Displaying 1 to 2 of 2 items Title Note" at bounding box center [357, 250] width 662 height 182
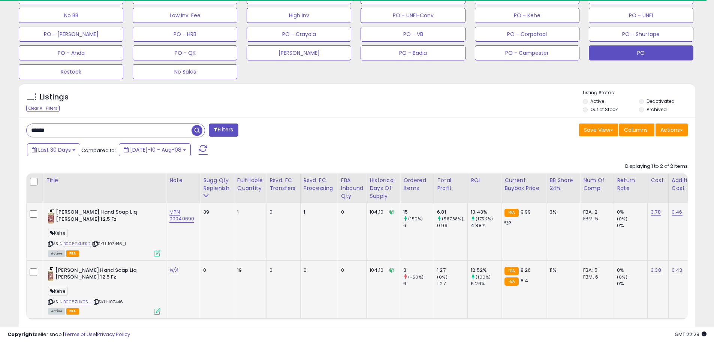
click at [115, 300] on span "| SKU: 107446" at bounding box center [108, 302] width 30 height 6
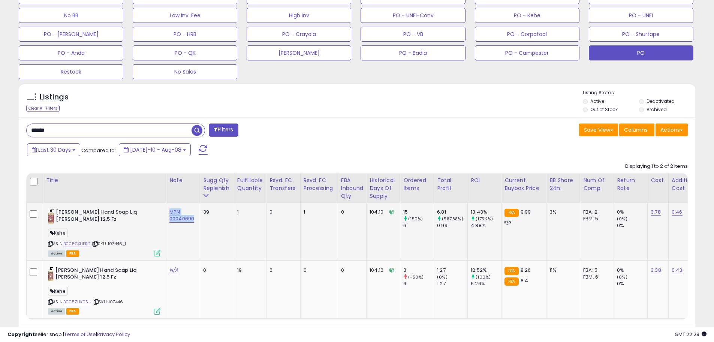
drag, startPoint x: 198, startPoint y: 218, endPoint x: 168, endPoint y: 214, distance: 30.2
click at [168, 214] on td "MPN 00040690" at bounding box center [184, 231] width 34 height 57
click at [174, 270] on link "N/A" at bounding box center [174, 270] width 9 height 8
click at [146, 249] on input "**********" at bounding box center [153, 250] width 67 height 11
click at [147, 253] on input "**********" at bounding box center [153, 250] width 67 height 11
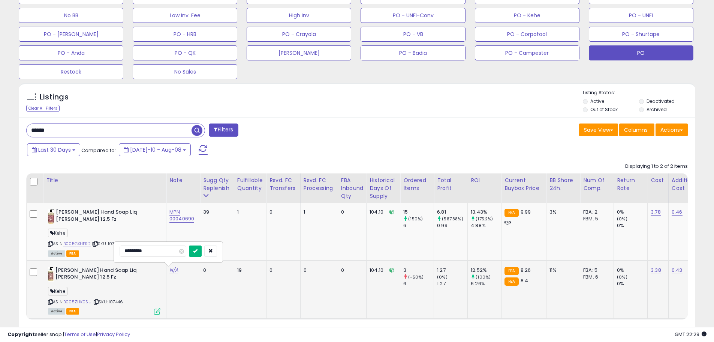
type input "*********"
click at [202, 253] on button "submit" at bounding box center [195, 250] width 13 height 11
click at [179, 217] on link "MPN 00040690" at bounding box center [182, 215] width 25 height 14
click at [155, 194] on input "**********" at bounding box center [161, 192] width 67 height 11
type input "*********"
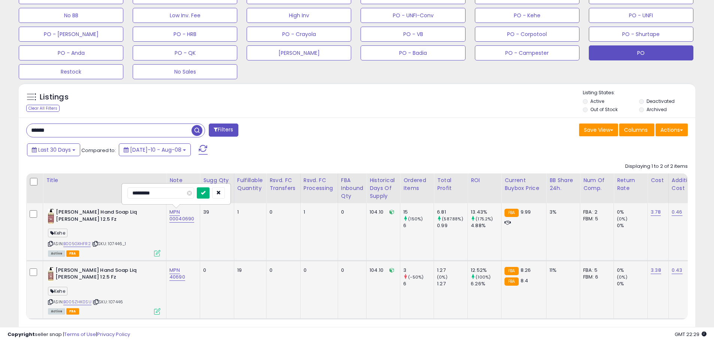
click at [210, 197] on button "submit" at bounding box center [203, 192] width 13 height 11
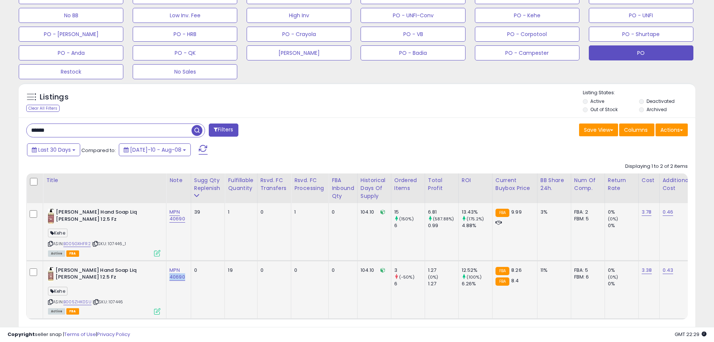
drag, startPoint x: 185, startPoint y: 277, endPoint x: 167, endPoint y: 277, distance: 18.0
click at [167, 277] on td "MPN 40690" at bounding box center [179, 289] width 25 height 58
click at [649, 272] on link "3.38" at bounding box center [647, 270] width 11 height 8
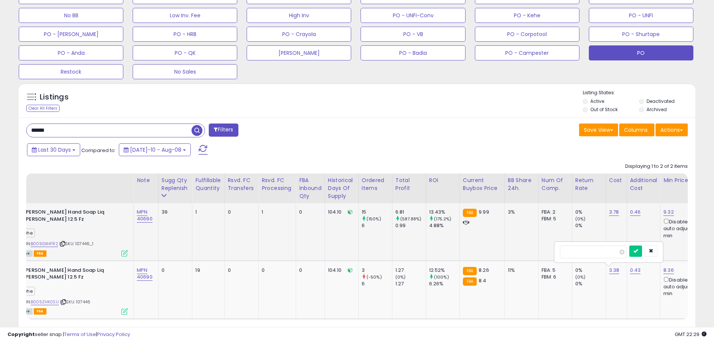
drag, startPoint x: 602, startPoint y: 250, endPoint x: 528, endPoint y: 251, distance: 74.3
click at [528, 251] on tbody "[PERSON_NAME] Hand Soap Liq [PERSON_NAME] 12.5 Fz Kehe ASIN: B005GXHFR2 | SKU: …" at bounding box center [592, 261] width 1197 height 116
type input "****"
click at [638, 251] on icon "submit" at bounding box center [636, 250] width 5 height 5
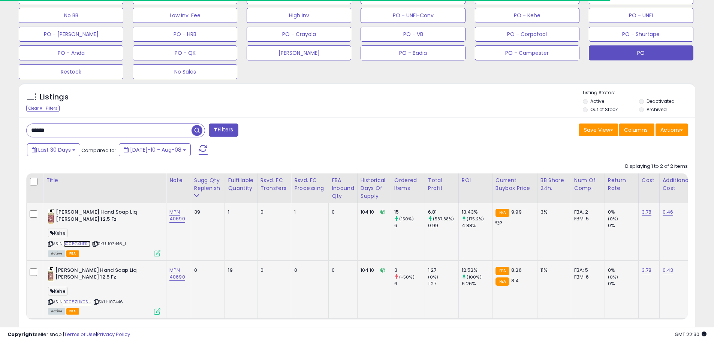
click at [83, 243] on link "B005GXHFR2" at bounding box center [76, 243] width 27 height 6
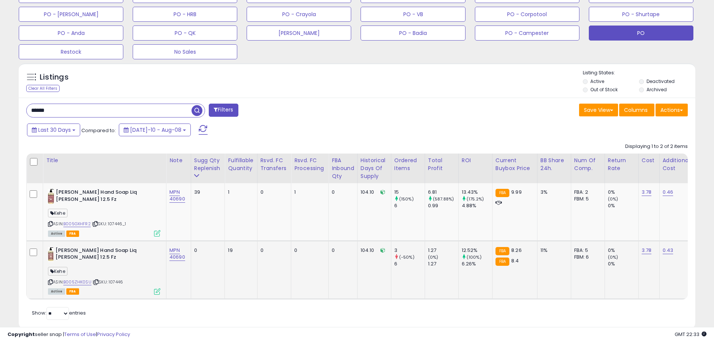
scroll to position [303, 0]
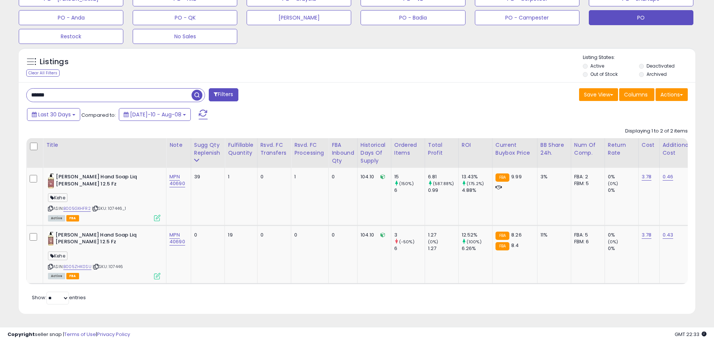
drag, startPoint x: 98, startPoint y: 89, endPoint x: 0, endPoint y: 93, distance: 97.6
click at [0, 93] on div "**********" at bounding box center [357, 32] width 714 height 618
paste input "text"
type input "******"
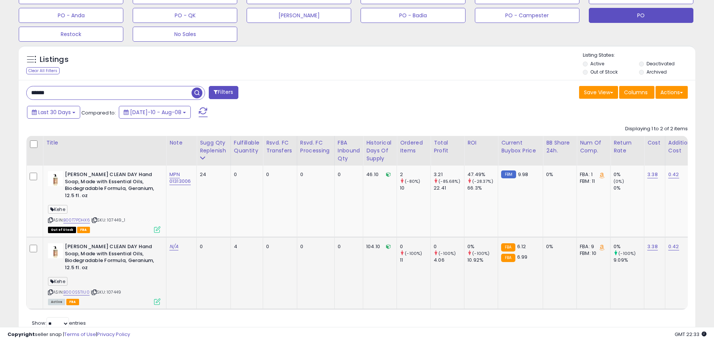
scroll to position [154, 393]
drag, startPoint x: 196, startPoint y: 184, endPoint x: 170, endPoint y: 174, distance: 27.9
click at [170, 174] on td "MPN 01313006" at bounding box center [182, 200] width 30 height 71
click at [174, 244] on link "N/A" at bounding box center [174, 247] width 9 height 8
type input "**********"
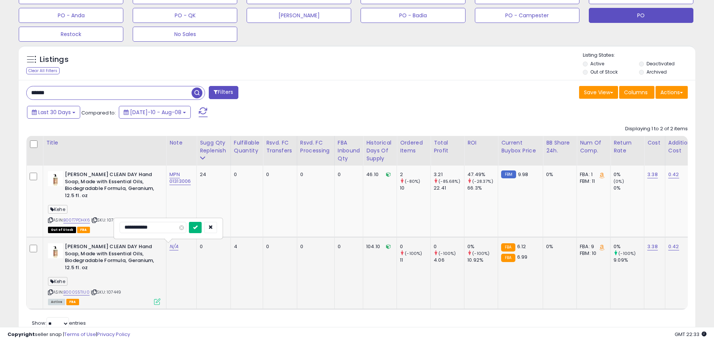
click at [198, 225] on icon "submit" at bounding box center [195, 227] width 5 height 5
click at [652, 175] on link "3.38" at bounding box center [653, 175] width 11 height 8
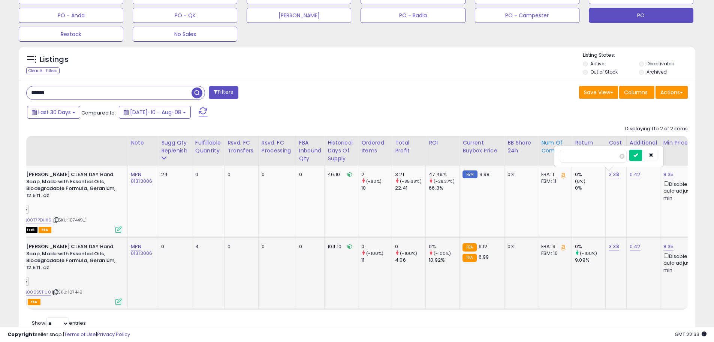
drag, startPoint x: 559, startPoint y: 157, endPoint x: 544, endPoint y: 157, distance: 15.0
click at [544, 157] on table "Title Note" at bounding box center [589, 223] width 1203 height 174
type input "*"
type input "****"
click at [642, 152] on button "submit" at bounding box center [636, 155] width 13 height 11
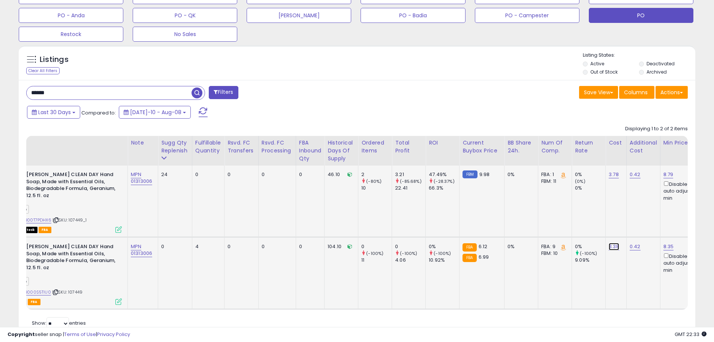
click at [614, 247] on link "3.38" at bounding box center [614, 247] width 11 height 8
drag, startPoint x: 577, startPoint y: 225, endPoint x: 549, endPoint y: 226, distance: 28.2
click at [549, 226] on tbody "[PERSON_NAME] CLEAN DAY Hand Soap, Made with Essential Oils, Biodegradable Form…" at bounding box center [589, 236] width 1203 height 143
type input "****"
drag, startPoint x: 648, startPoint y: 225, endPoint x: 630, endPoint y: 232, distance: 19.0
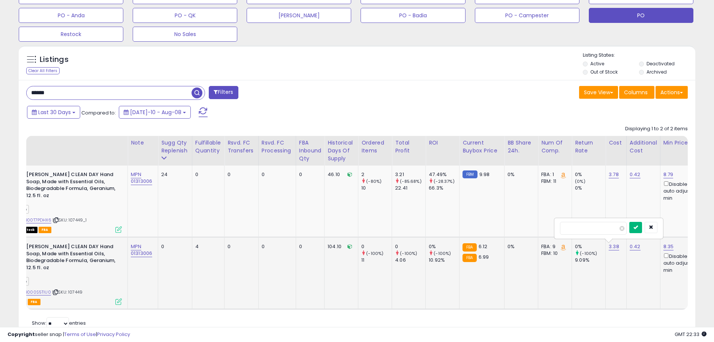
click at [638, 226] on icon "submit" at bounding box center [636, 227] width 5 height 5
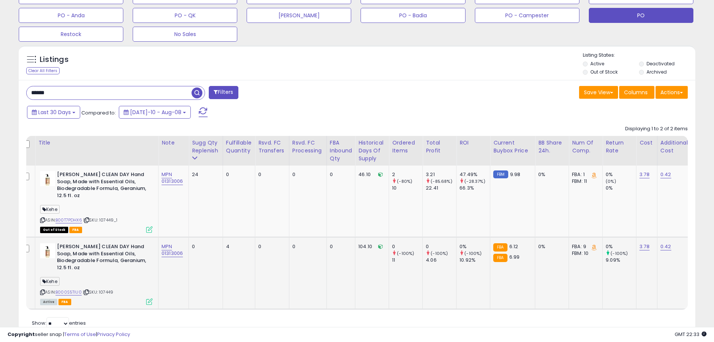
scroll to position [0, 0]
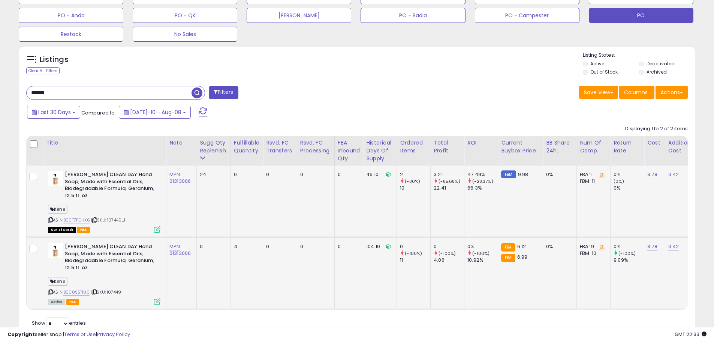
click at [247, 221] on td "0" at bounding box center [247, 200] width 32 height 71
click at [228, 222] on td "24" at bounding box center [214, 200] width 34 height 71
drag, startPoint x: 129, startPoint y: 219, endPoint x: 110, endPoint y: 219, distance: 18.8
click at [110, 219] on div "ASIN: B00T7PDHX6 | SKU: 107449_1 Out of Stock FBA" at bounding box center [104, 201] width 113 height 61
